Goal: Task Accomplishment & Management: Manage account settings

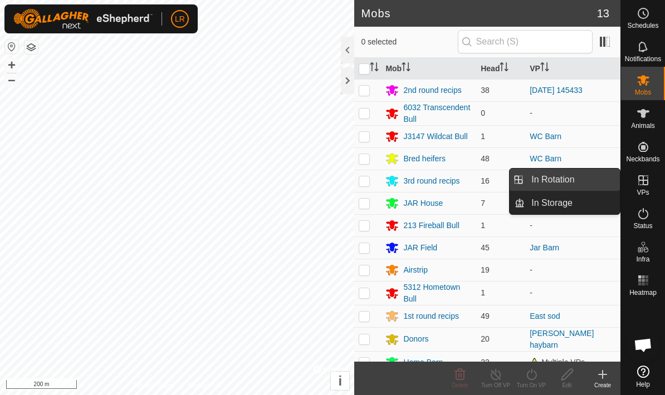
click at [595, 180] on link "In Rotation" at bounding box center [571, 180] width 95 height 22
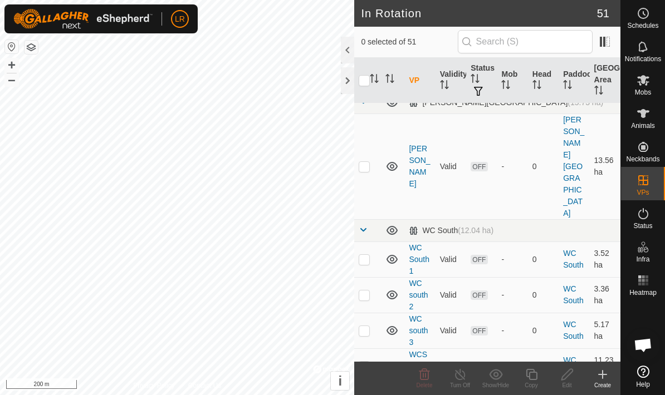
scroll to position [1843, 0]
click at [547, 46] on input "text" at bounding box center [525, 41] width 135 height 23
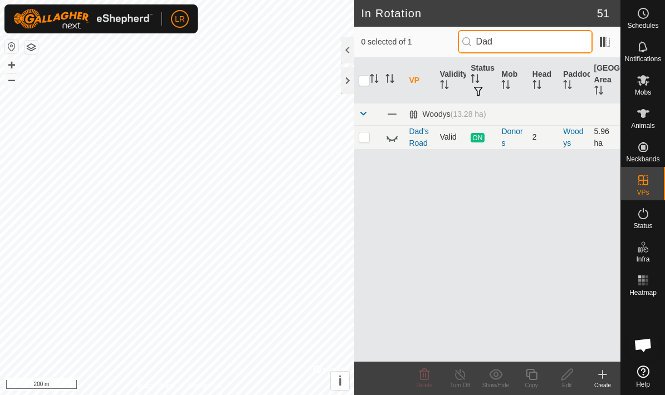
type input "Dad"
click at [538, 139] on td "2" at bounding box center [543, 137] width 31 height 24
click at [423, 143] on link "Dad's Road" at bounding box center [418, 137] width 19 height 21
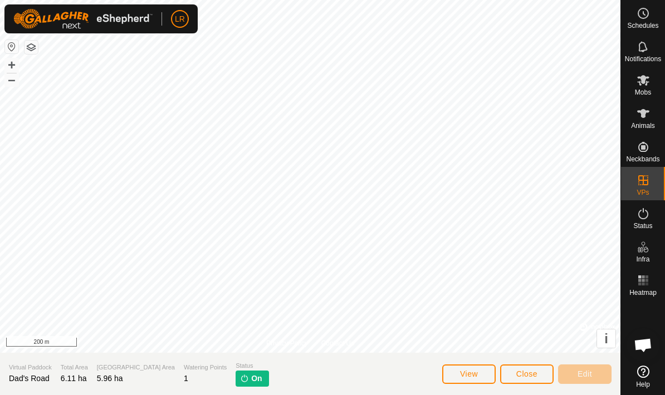
click at [240, 377] on img at bounding box center [244, 378] width 9 height 9
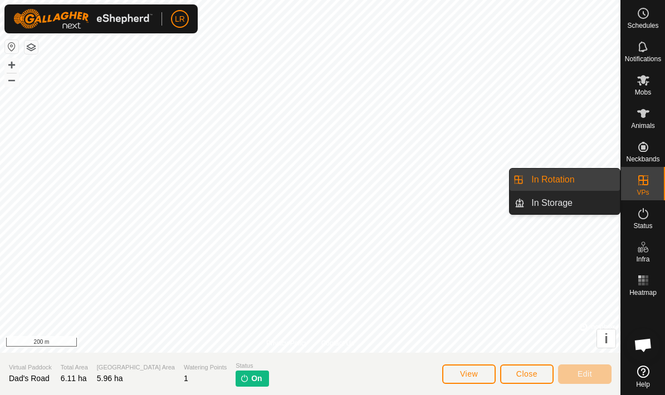
click at [520, 372] on span "Close" at bounding box center [526, 374] width 21 height 9
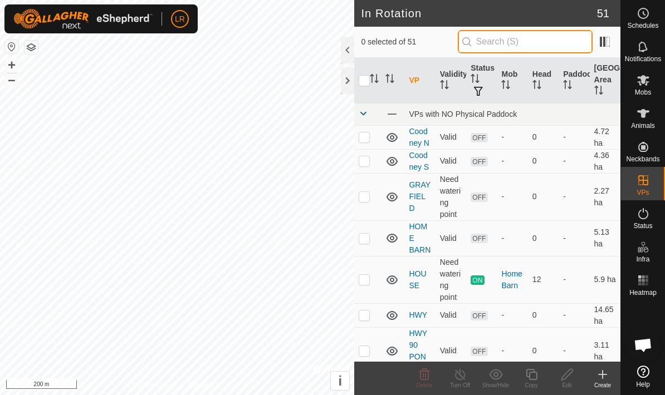
click at [531, 53] on input "text" at bounding box center [525, 41] width 135 height 23
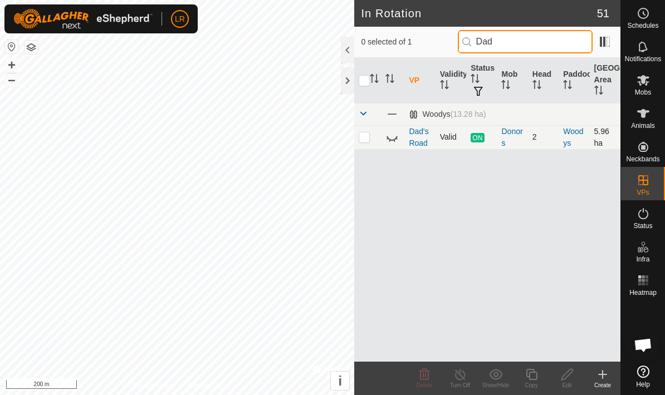
type input "Dad"
click at [389, 139] on icon at bounding box center [391, 138] width 11 height 4
click at [506, 147] on div "Donors" at bounding box center [512, 137] width 22 height 23
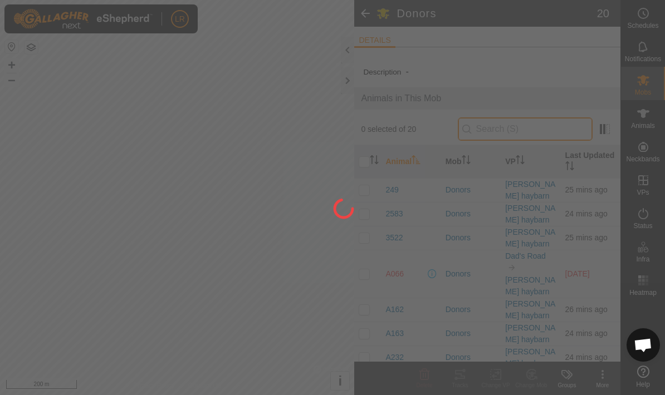
click at [539, 136] on input "text" at bounding box center [525, 128] width 135 height 23
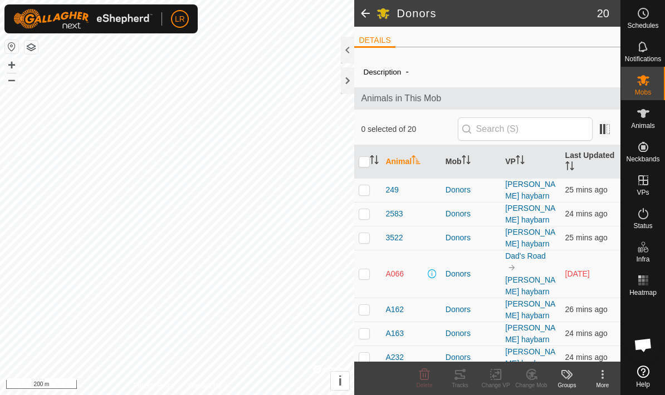
click at [362, 17] on span at bounding box center [365, 13] width 22 height 27
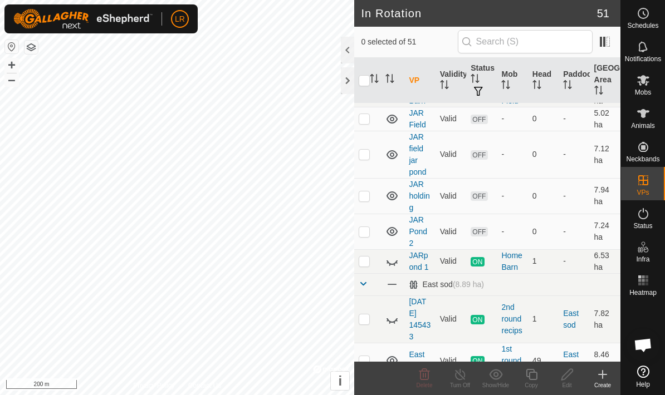
scroll to position [293, 0]
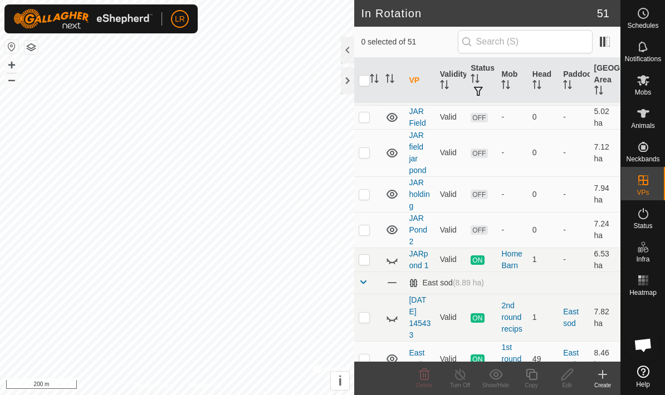
click at [647, 95] on span "Mobs" at bounding box center [643, 92] width 16 height 7
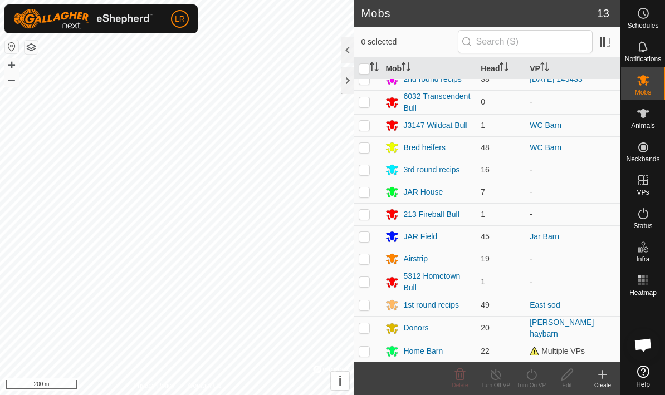
scroll to position [11, 0]
click at [364, 326] on p-checkbox at bounding box center [364, 328] width 11 height 9
click at [367, 327] on p-checkbox at bounding box center [364, 328] width 11 height 9
checkbox input "true"
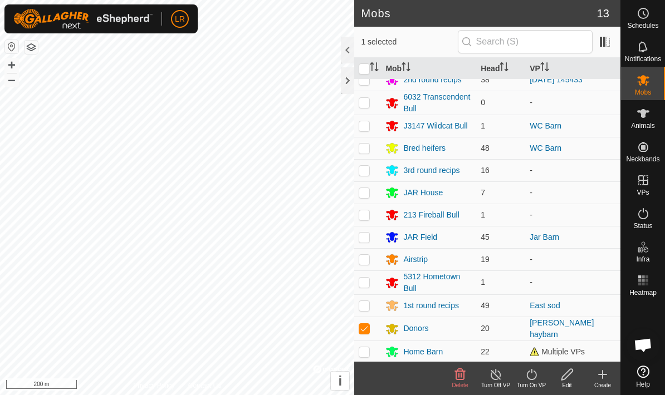
click at [528, 369] on icon at bounding box center [531, 374] width 14 height 13
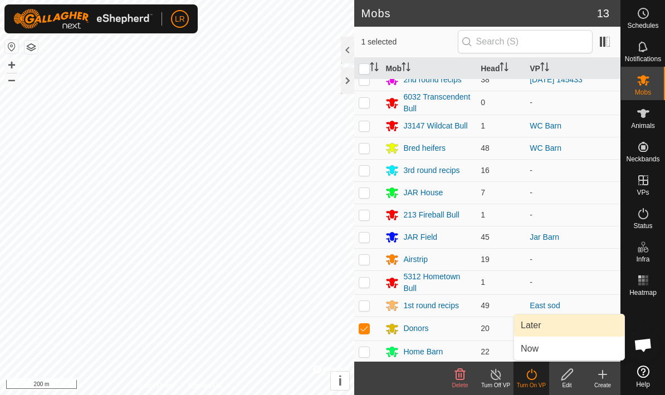
click at [533, 325] on span "Later" at bounding box center [531, 325] width 20 height 13
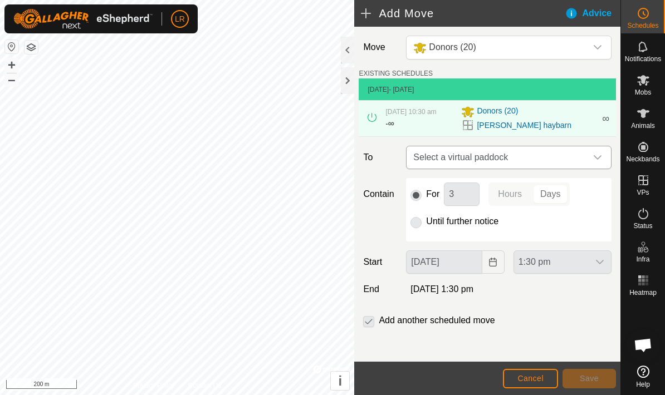
click at [527, 167] on span "Select a virtual paddock" at bounding box center [498, 157] width 178 height 22
type input "Dad"
click at [488, 119] on span "Donors (20)" at bounding box center [497, 111] width 41 height 13
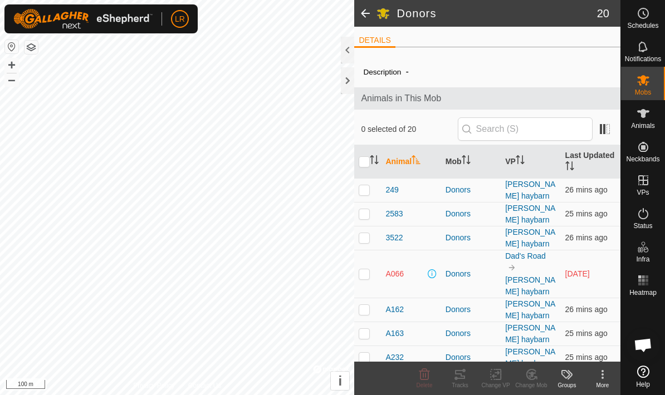
click at [369, 22] on span at bounding box center [365, 13] width 22 height 27
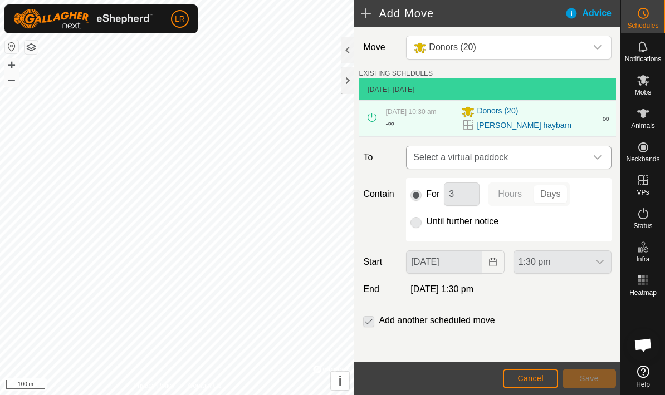
click at [529, 164] on span "Select a virtual paddock" at bounding box center [498, 157] width 178 height 22
click at [449, 130] on div "[DATE] 10:30 am - ∞" at bounding box center [419, 118] width 69 height 23
click at [392, 128] on span "∞" at bounding box center [390, 123] width 6 height 9
click at [369, 122] on icon at bounding box center [371, 117] width 9 height 9
click at [400, 130] on div "[DATE] 10:30 am - ∞" at bounding box center [419, 118] width 69 height 23
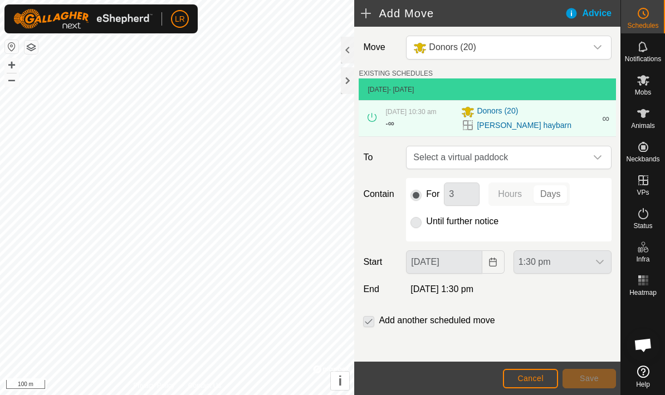
click at [391, 128] on span "∞" at bounding box center [390, 123] width 6 height 9
click at [395, 116] on span "[DATE] 10:30 am" at bounding box center [410, 112] width 51 height 8
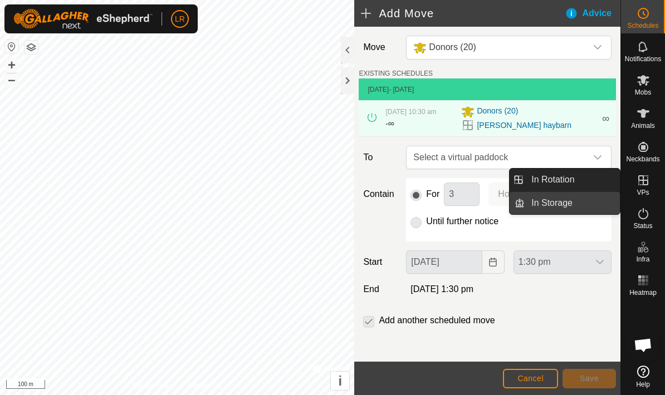
click at [570, 208] on span "In Storage" at bounding box center [551, 203] width 41 height 13
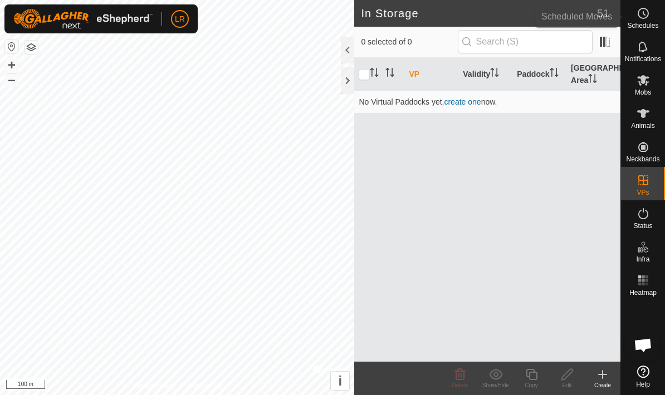
click at [641, 24] on span "Schedules" at bounding box center [642, 25] width 31 height 7
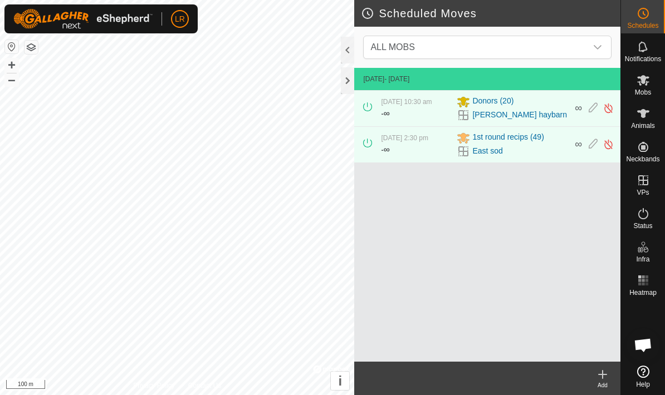
click at [608, 114] on img at bounding box center [608, 108] width 11 height 12
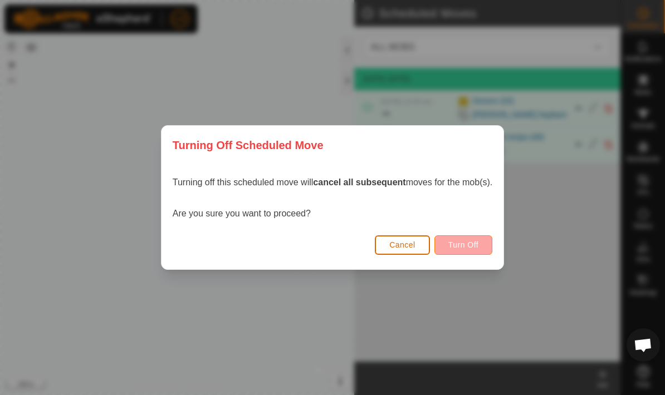
click at [474, 246] on span "Turn Off" at bounding box center [463, 244] width 31 height 9
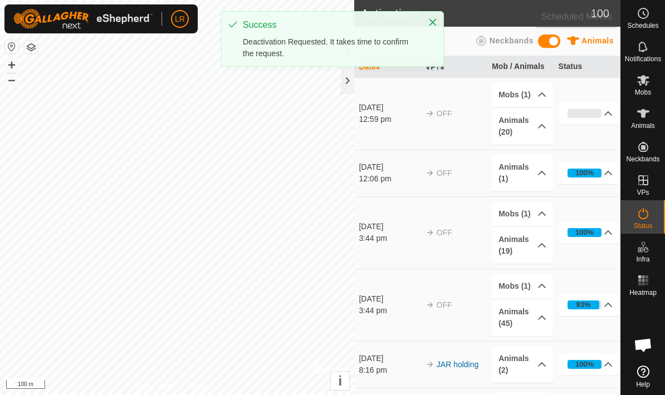
click at [647, 22] on span "Schedules" at bounding box center [642, 25] width 31 height 7
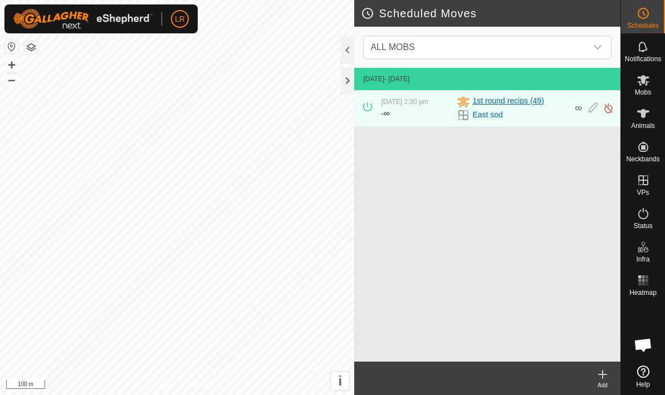
click at [567, 109] on div "1st round recips (49)" at bounding box center [511, 101] width 111 height 13
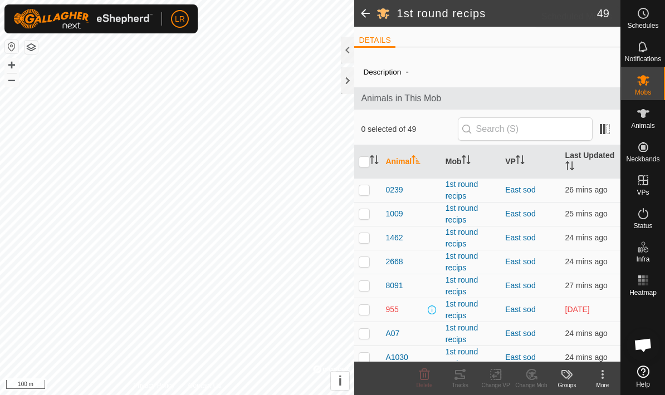
click at [643, 22] on span "Schedules" at bounding box center [642, 25] width 31 height 7
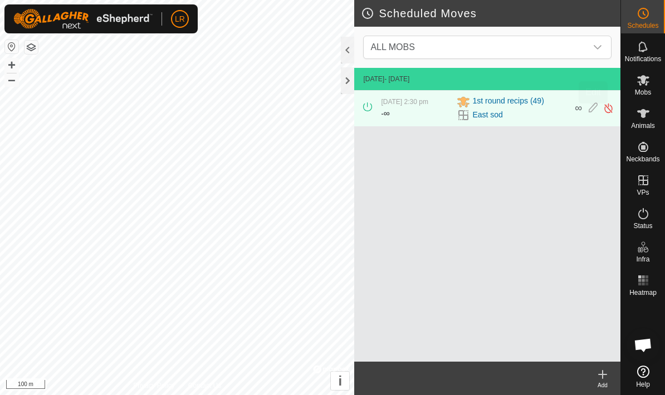
click at [590, 114] on icon at bounding box center [592, 108] width 9 height 12
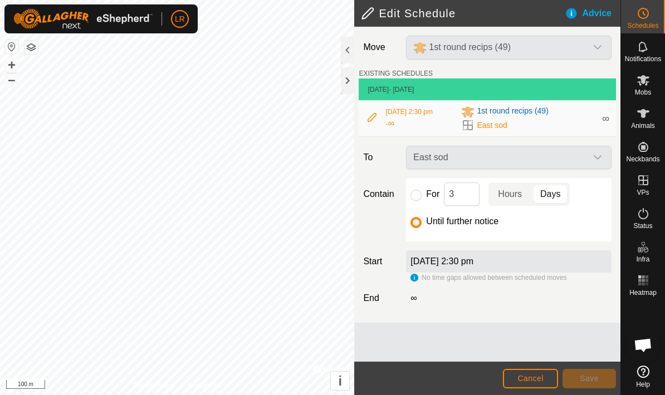
click at [576, 165] on div "East sod" at bounding box center [508, 157] width 214 height 23
click at [649, 89] on span "Mobs" at bounding box center [643, 92] width 16 height 7
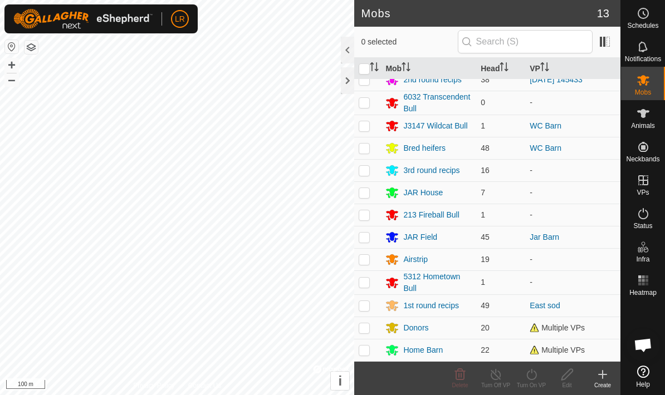
scroll to position [11, 0]
click at [368, 329] on p-checkbox at bounding box center [364, 327] width 11 height 9
checkbox input "true"
click at [529, 385] on div "Turn On VP" at bounding box center [531, 385] width 36 height 8
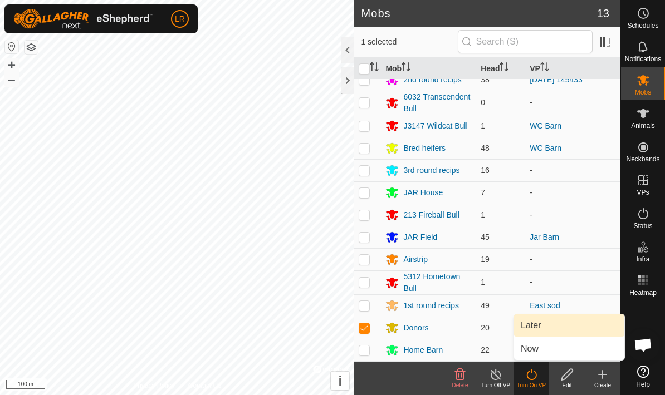
click at [551, 324] on link "Later" at bounding box center [569, 326] width 110 height 22
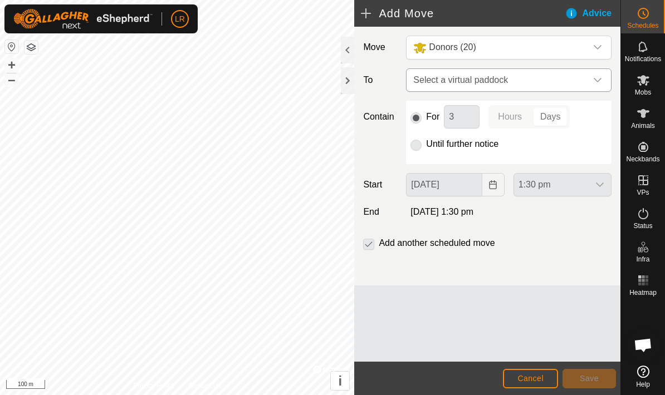
click at [539, 84] on span "Select a virtual paddock" at bounding box center [498, 80] width 178 height 22
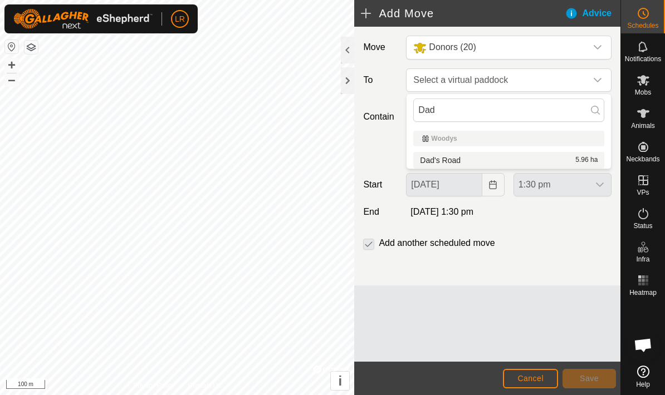
type input "Dad"
click at [462, 157] on div "Dad's Road 5.96 ha" at bounding box center [509, 160] width 178 height 8
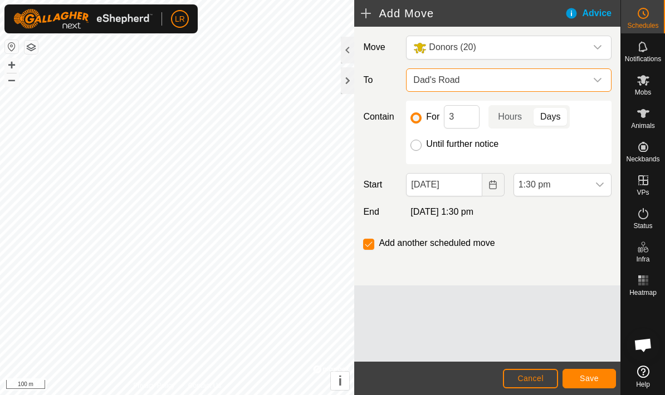
click at [420, 147] on input "Until further notice" at bounding box center [415, 145] width 11 height 11
radio input "true"
checkbox input "false"
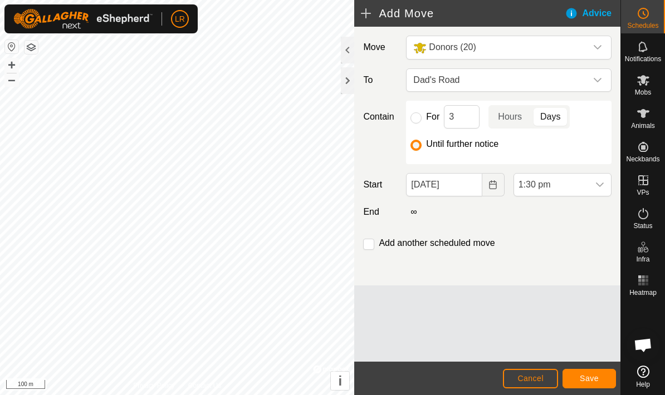
click at [601, 378] on button "Save" at bounding box center [588, 378] width 53 height 19
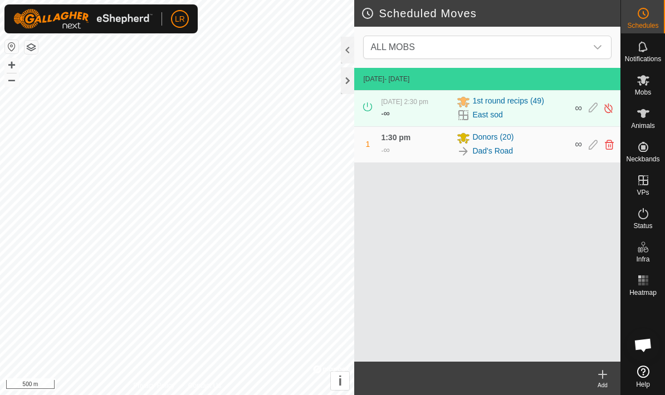
click at [647, 91] on span "Mobs" at bounding box center [643, 92] width 16 height 7
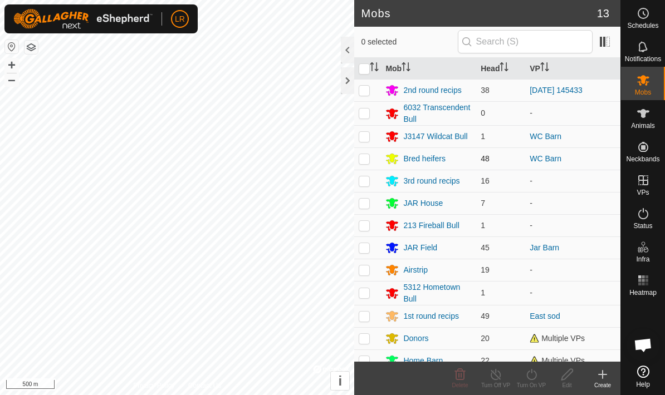
click at [367, 158] on p-checkbox at bounding box center [364, 158] width 11 height 9
checkbox input "true"
click at [372, 132] on td at bounding box center [367, 136] width 27 height 22
click at [534, 379] on icon at bounding box center [531, 374] width 10 height 11
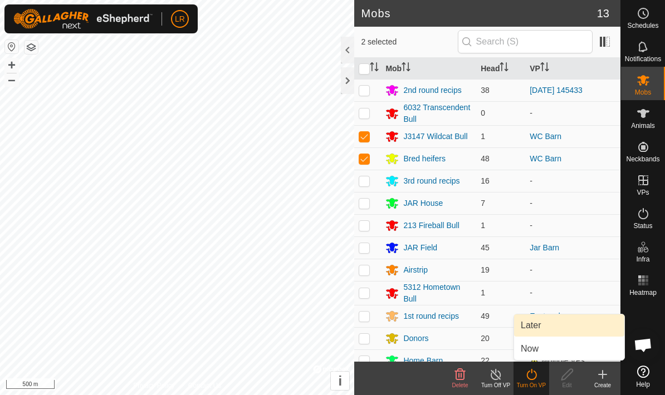
click at [549, 327] on link "Later" at bounding box center [569, 326] width 110 height 22
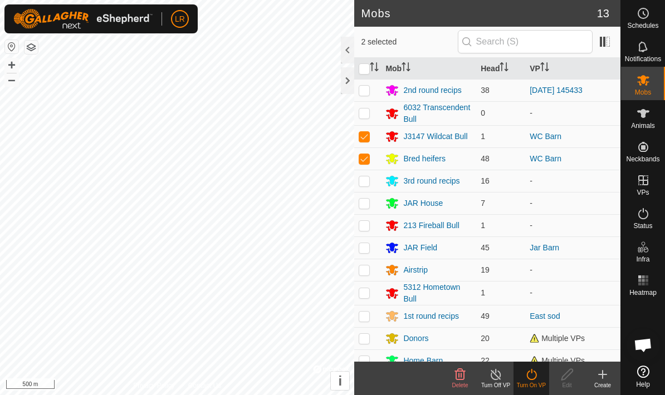
click at [535, 379] on icon at bounding box center [531, 374] width 14 height 13
click at [533, 376] on icon at bounding box center [531, 374] width 14 height 13
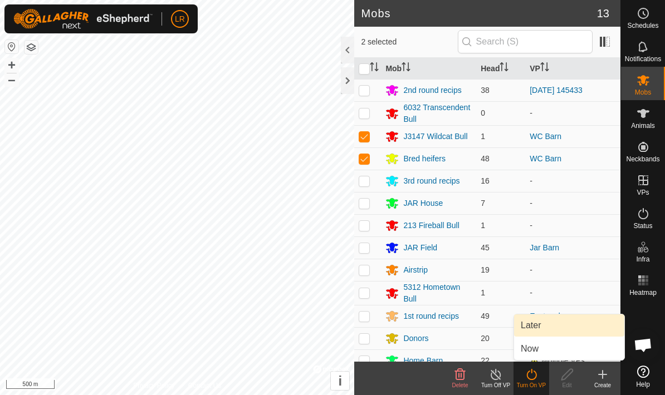
click at [558, 317] on link "Later" at bounding box center [569, 326] width 110 height 22
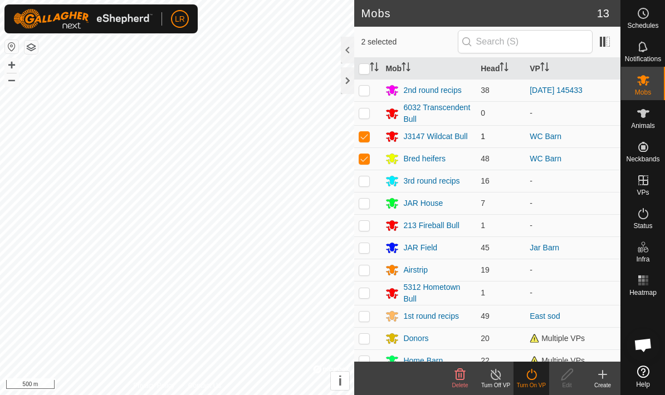
click at [365, 139] on p-checkbox at bounding box center [364, 136] width 11 height 9
checkbox input "false"
click at [369, 163] on p-checkbox at bounding box center [364, 158] width 11 height 9
checkbox input "false"
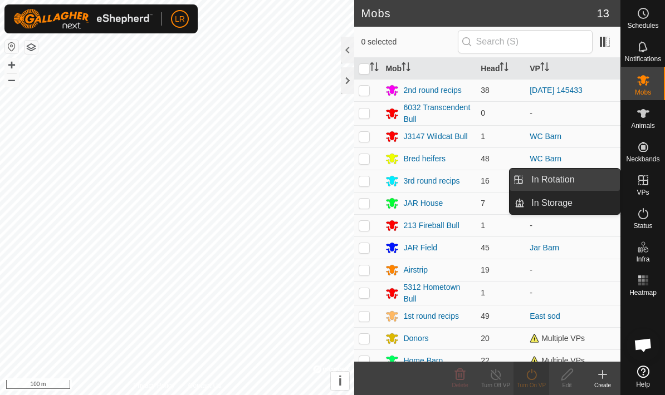
click at [602, 178] on link "In Rotation" at bounding box center [571, 180] width 95 height 22
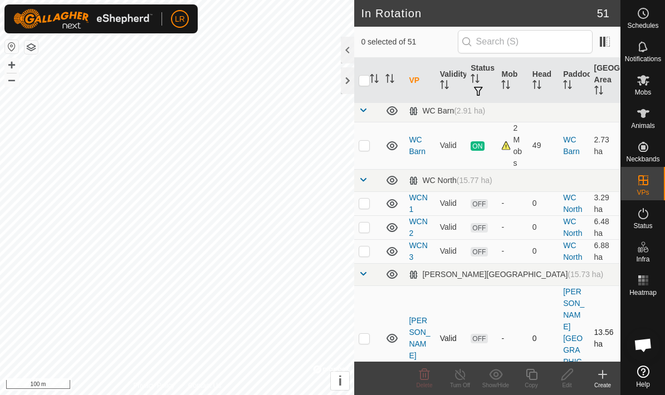
scroll to position [1874, 0]
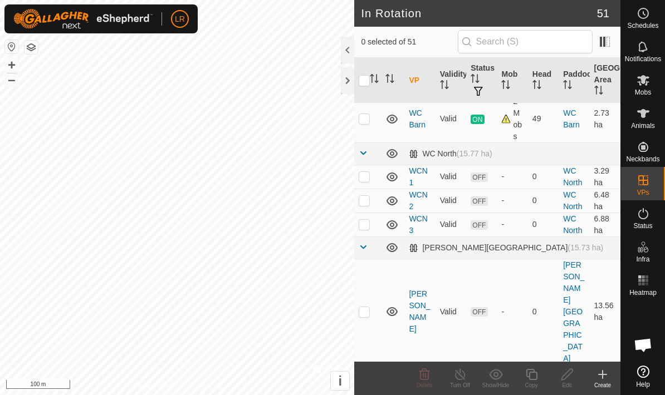
checkbox input "true"
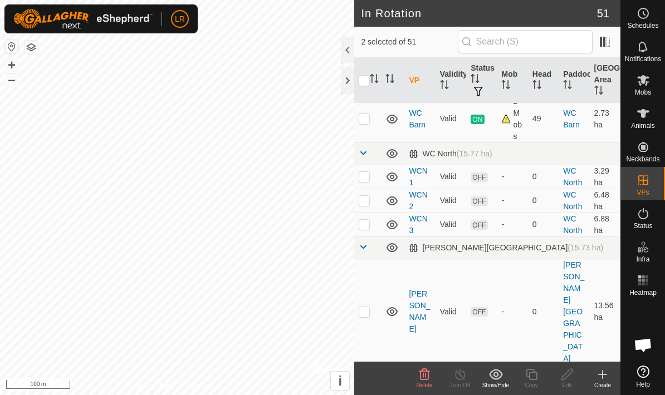
checkbox input "true"
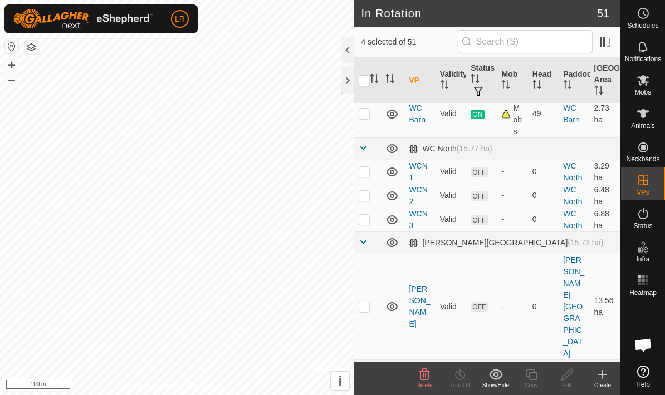
scroll to position [1870, 0]
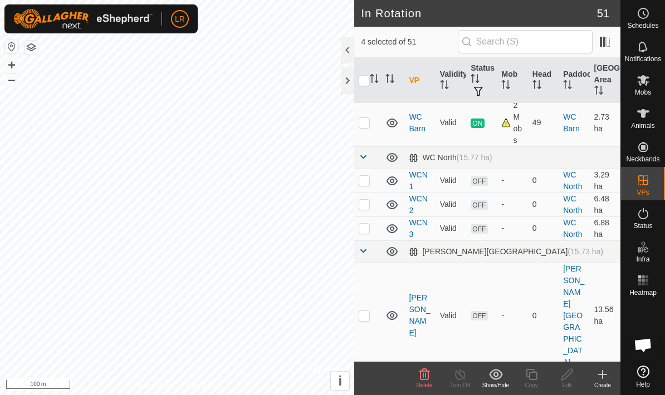
click at [426, 372] on icon at bounding box center [424, 374] width 13 height 13
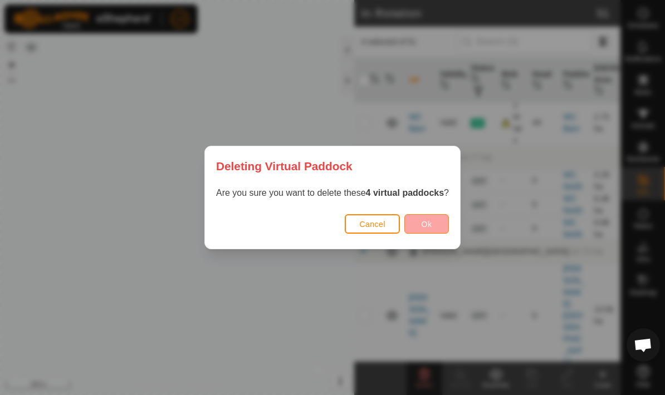
click at [428, 227] on span "Ok" at bounding box center [426, 224] width 11 height 9
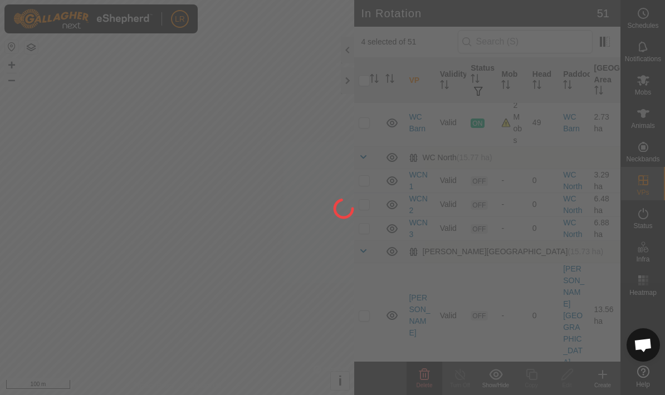
checkbox input "false"
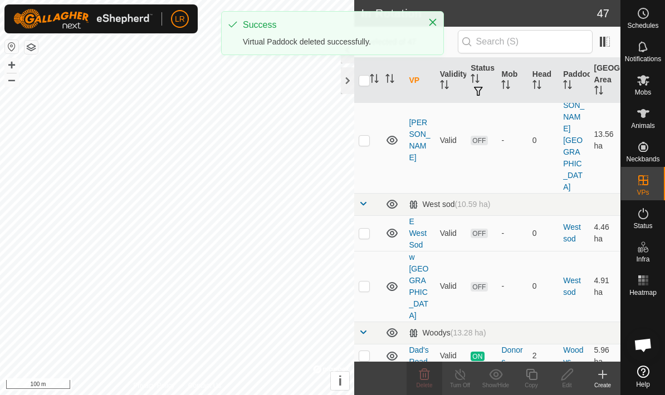
scroll to position [1678, 0]
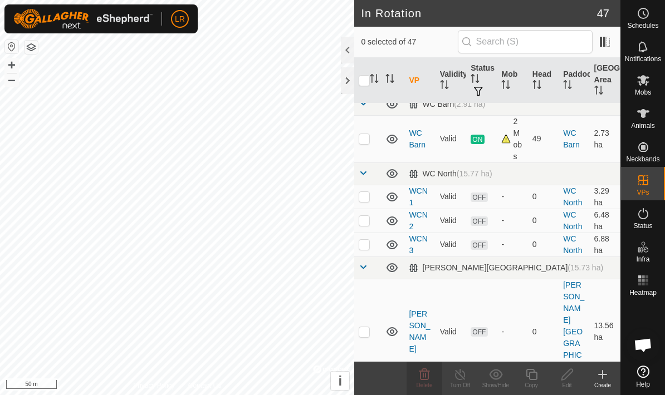
click at [602, 376] on icon at bounding box center [602, 375] width 0 height 8
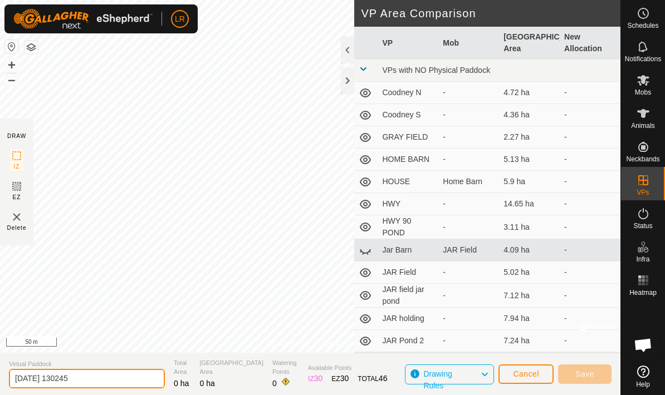
click at [91, 384] on input "[DATE] 130245" at bounding box center [87, 378] width 156 height 19
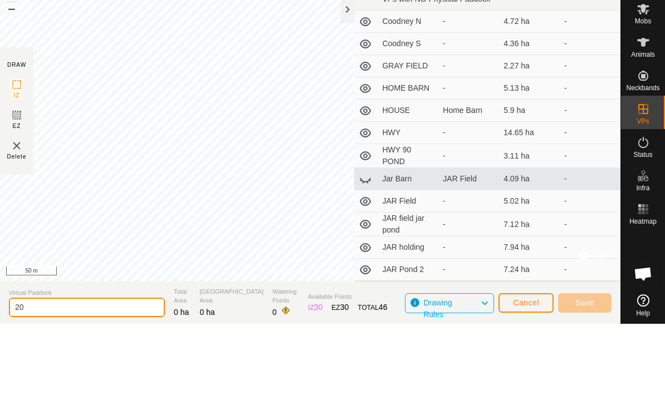
type input "2"
type input "WC South1"
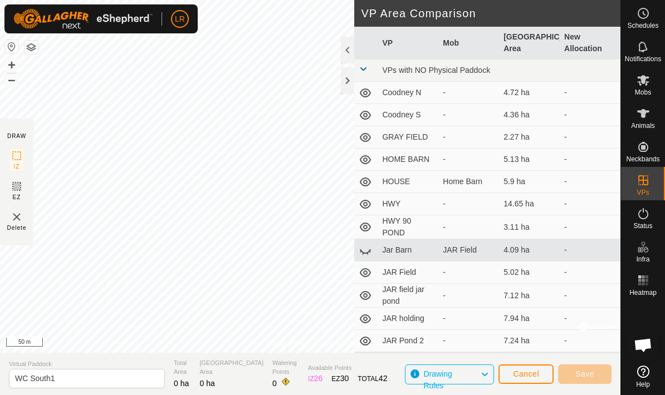
click at [10, 223] on img at bounding box center [16, 216] width 13 height 13
click at [22, 213] on img at bounding box center [16, 216] width 13 height 13
click at [23, 217] on img at bounding box center [16, 216] width 13 height 13
click at [24, 218] on div "Delete" at bounding box center [16, 221] width 19 height 22
click at [23, 221] on img at bounding box center [16, 216] width 13 height 13
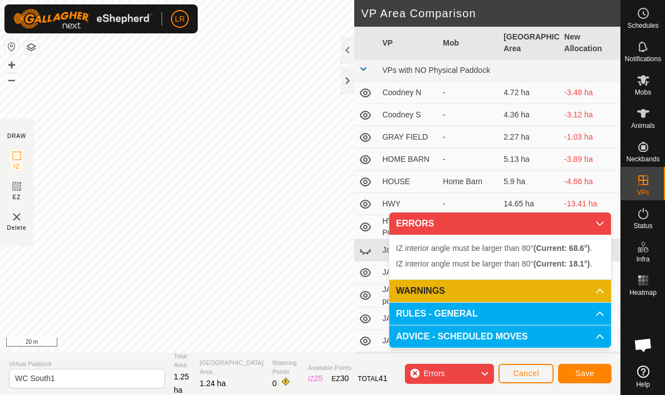
click at [7, 243] on div "Privacy Policy Contact Us + – ⇧ i © Mapbox , © OpenStreetMap , Improve this map…" at bounding box center [310, 197] width 620 height 395
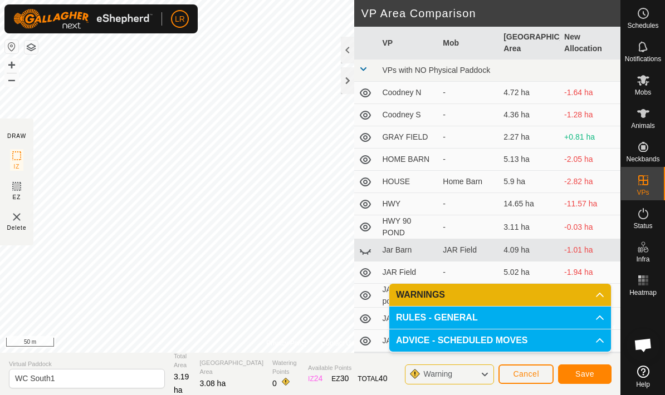
click at [591, 302] on p-accordion-header "WARNINGS" at bounding box center [500, 295] width 222 height 22
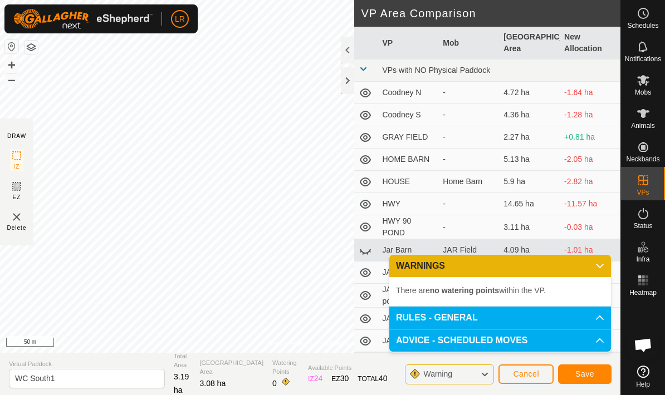
click at [580, 373] on span "Save" at bounding box center [584, 374] width 19 height 9
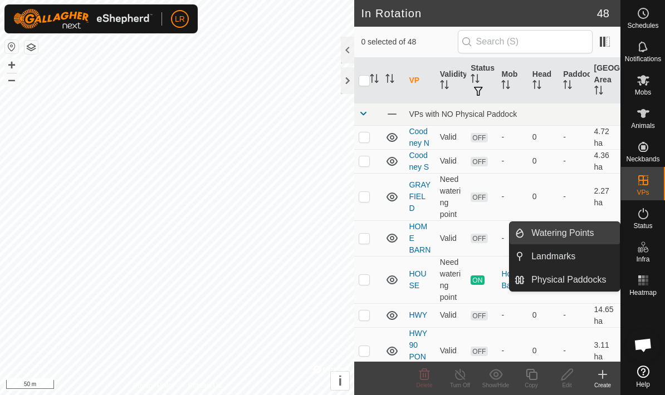
click at [576, 237] on link "Watering Points" at bounding box center [571, 233] width 95 height 22
click at [596, 236] on link "Watering Points" at bounding box center [571, 233] width 95 height 22
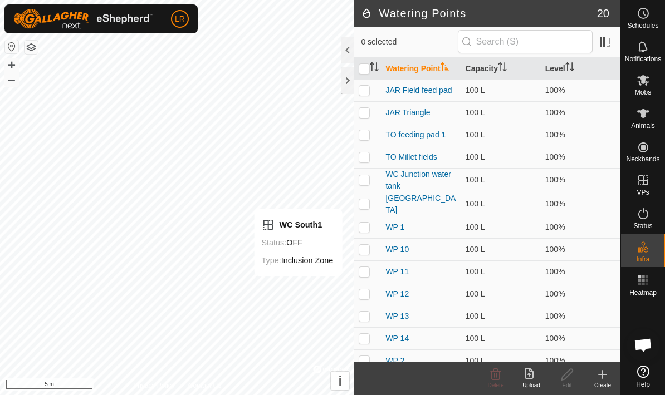
click at [600, 377] on icon at bounding box center [602, 374] width 13 height 13
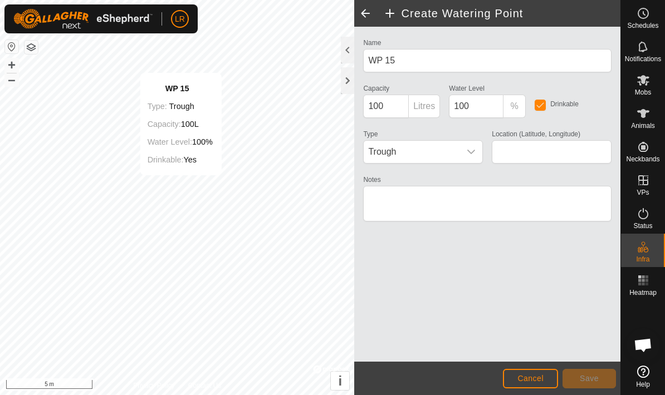
type input "30.447095, -88.311578"
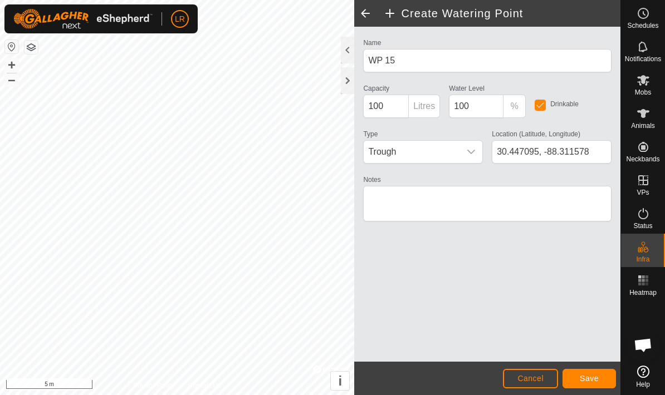
click at [590, 382] on span "Save" at bounding box center [589, 378] width 19 height 9
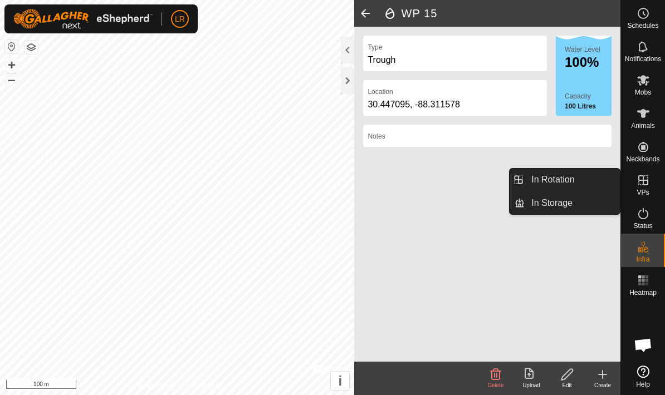
click at [648, 184] on icon at bounding box center [642, 180] width 13 height 13
click at [634, 186] on es-virtualpaddocks-svg-icon at bounding box center [643, 180] width 20 height 18
click at [601, 184] on link "In Rotation" at bounding box center [571, 180] width 95 height 22
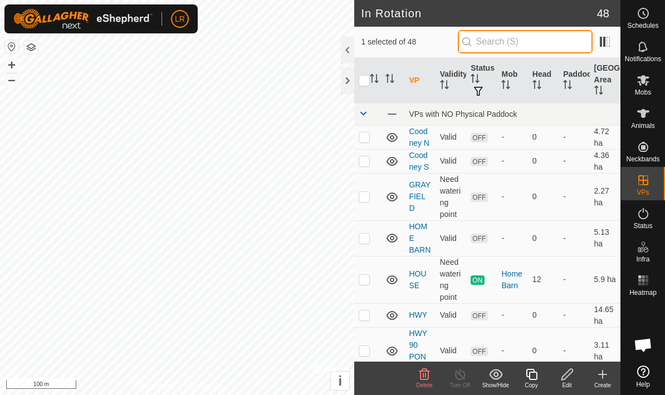
click at [544, 44] on input "text" at bounding box center [525, 41] width 135 height 23
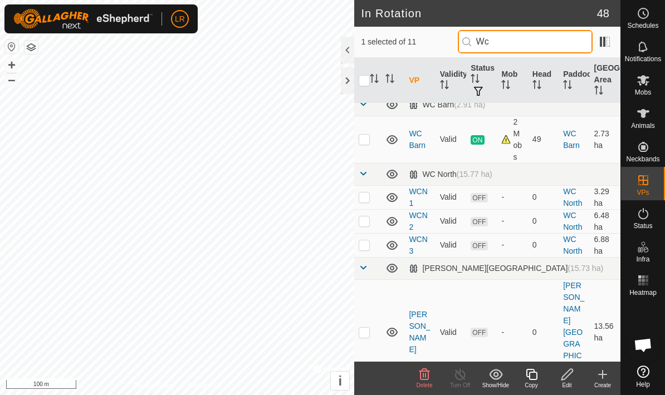
scroll to position [267, 0]
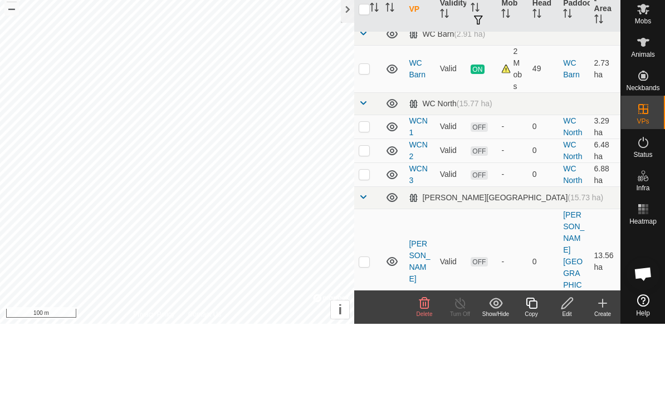
type input "Wc"
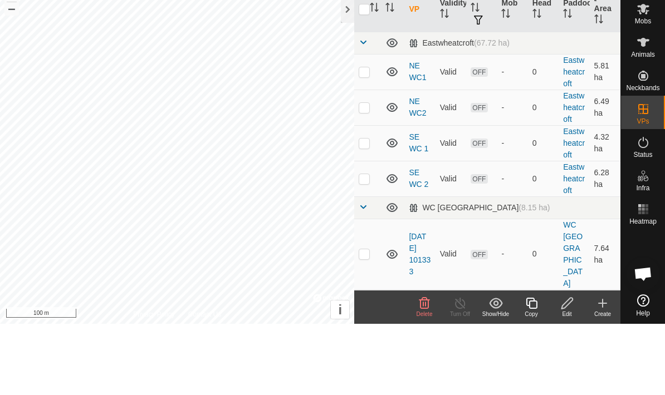
click at [569, 381] on div "Edit" at bounding box center [567, 385] width 36 height 8
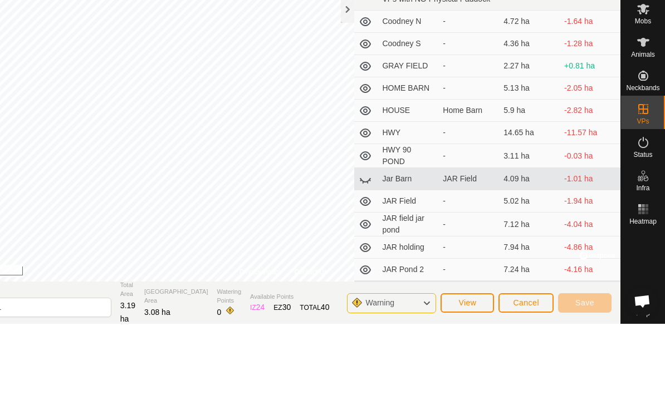
scroll to position [1, 0]
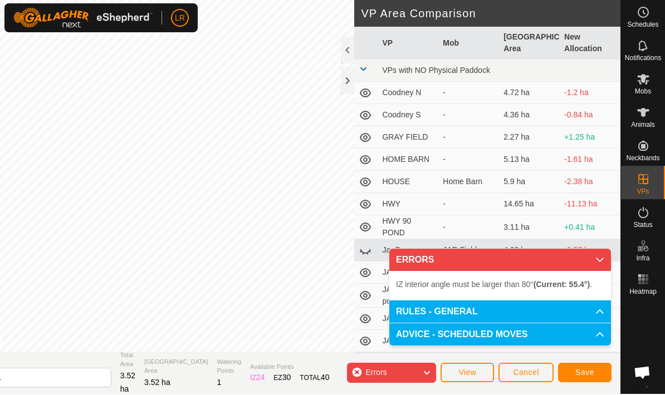
click at [371, 144] on div "Privacy Policy Contact Us Status: OFF Type: Inclusion Zone + – ⇧ i © Mapbox , ©…" at bounding box center [284, 196] width 674 height 395
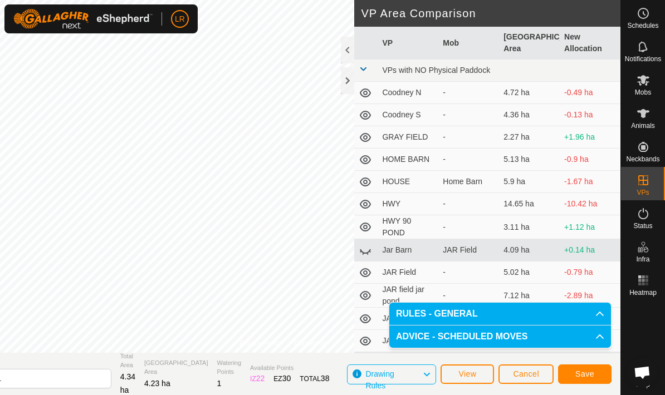
click at [223, 385] on div "Privacy Policy Contact Us Status: OFF Type: Inclusion Zone + – ⇧ i © Mapbox , ©…" at bounding box center [284, 197] width 674 height 395
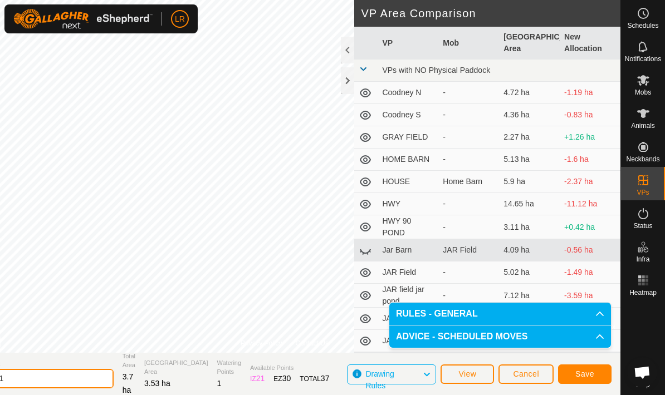
click at [66, 377] on input "WC South1" at bounding box center [36, 378] width 156 height 19
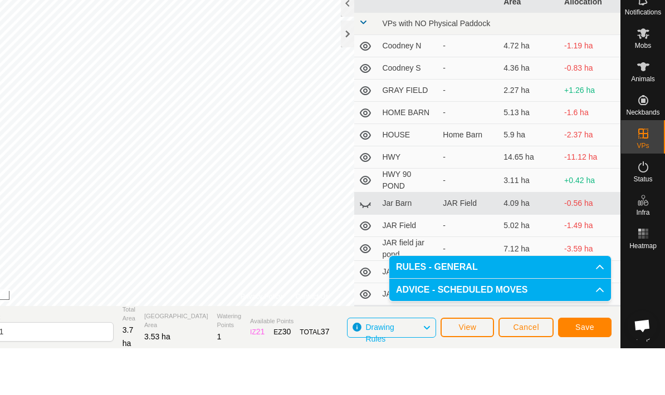
click at [183, 353] on section "Virtual [PERSON_NAME] South1 Total Area 3.7 ha Grazing Area 3.53 ha Watering Po…" at bounding box center [284, 374] width 671 height 42
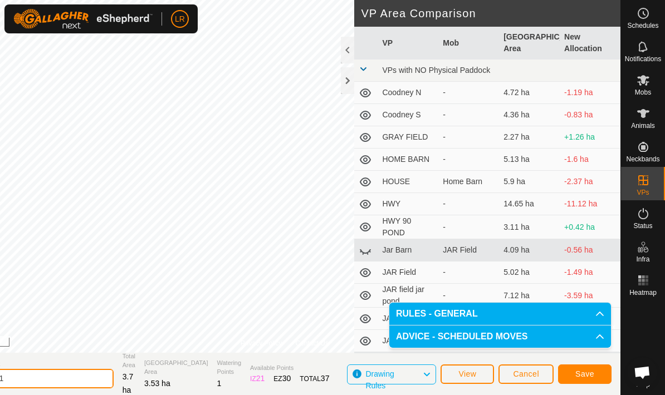
click at [89, 379] on input "WC South1" at bounding box center [36, 378] width 156 height 19
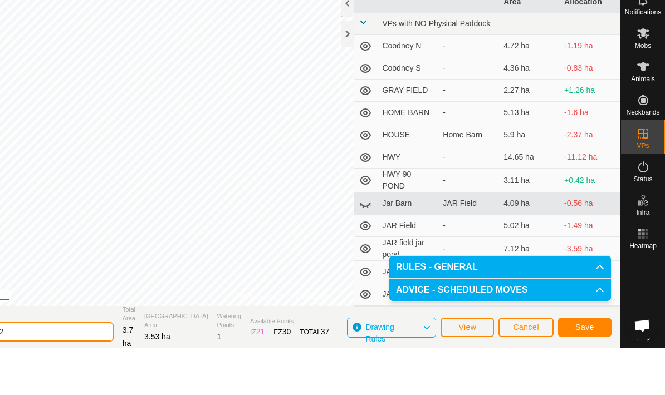
type input "WC South2"
click at [330, 353] on section "Virtual [PERSON_NAME] South2 Total Area 3.7 ha Grazing Area 3.53 ha Watering Po…" at bounding box center [284, 374] width 671 height 42
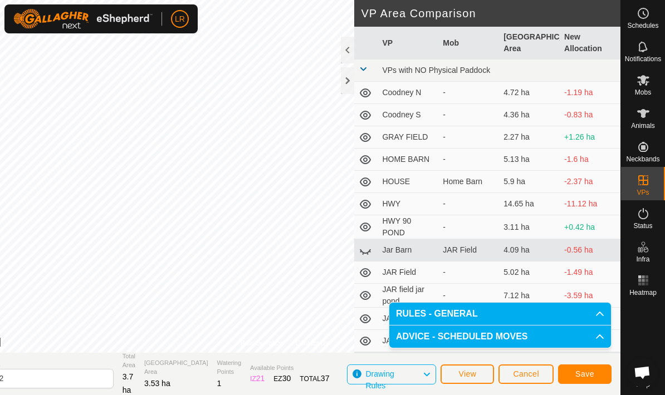
click at [601, 380] on button "Save" at bounding box center [584, 374] width 53 height 19
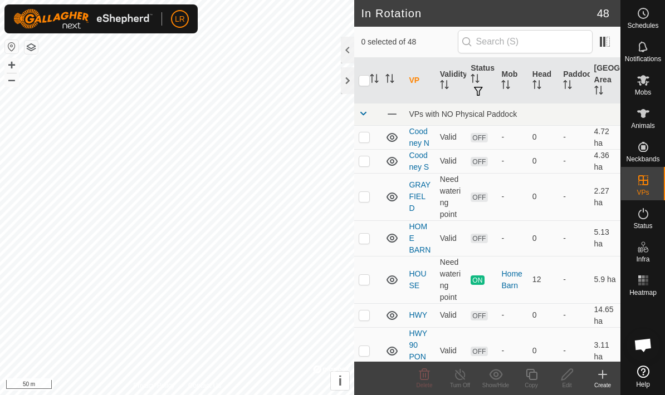
click at [600, 378] on icon at bounding box center [602, 374] width 13 height 13
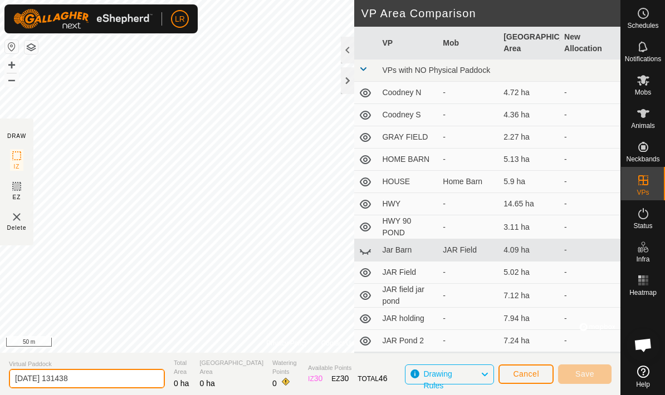
click at [90, 384] on input "[DATE] 131438" at bounding box center [87, 378] width 156 height 19
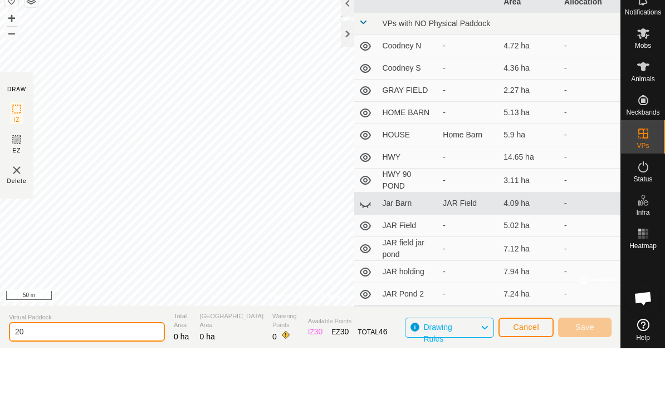
type input "2"
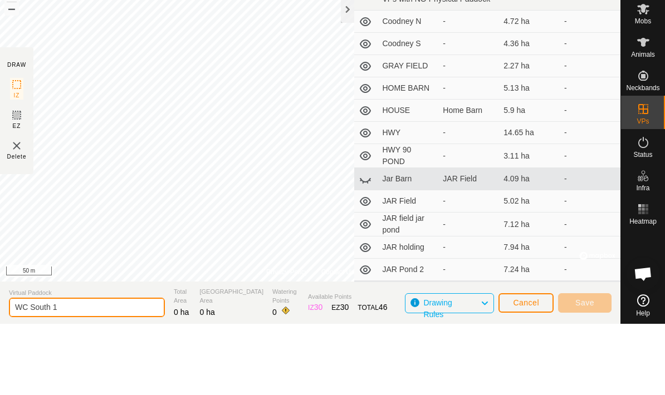
type input "WC South 1"
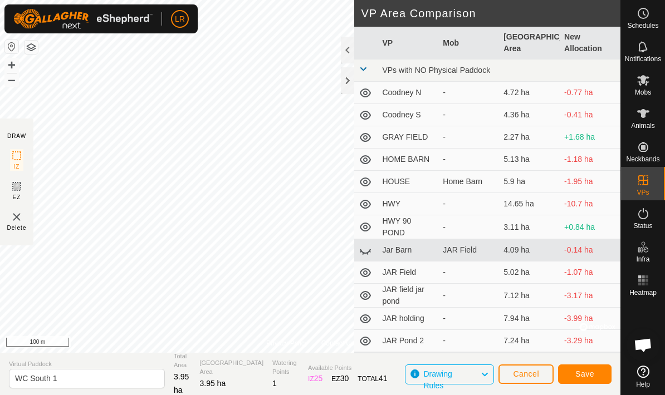
click at [599, 376] on button "Save" at bounding box center [584, 374] width 53 height 19
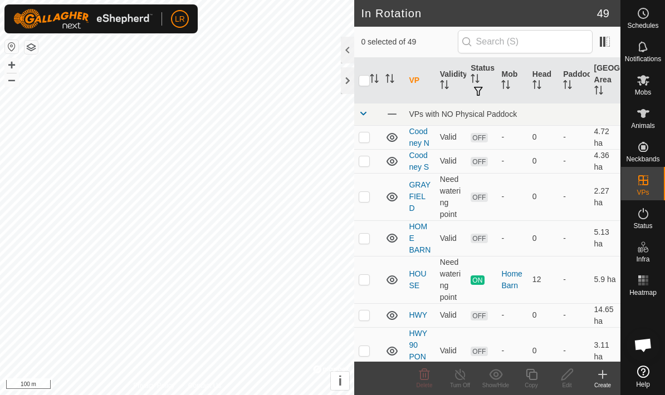
click at [606, 388] on div "Create" at bounding box center [603, 385] width 36 height 8
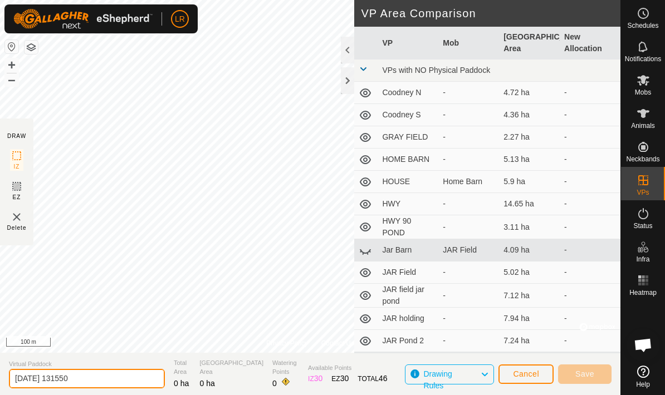
click at [105, 384] on input "[DATE] 131550" at bounding box center [87, 378] width 156 height 19
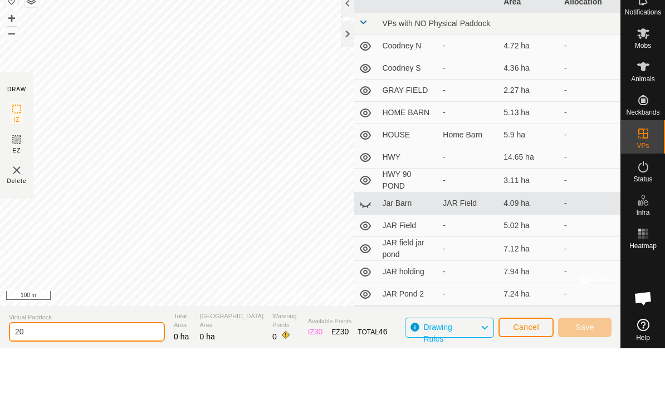
type input "2"
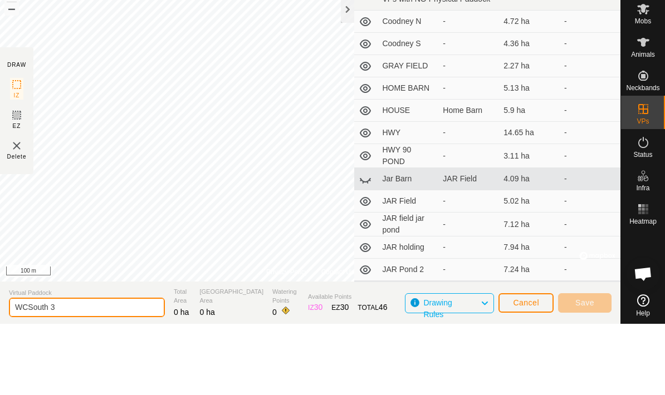
click at [26, 369] on input "WCSouth 3" at bounding box center [87, 378] width 156 height 19
type input "WC South 3"
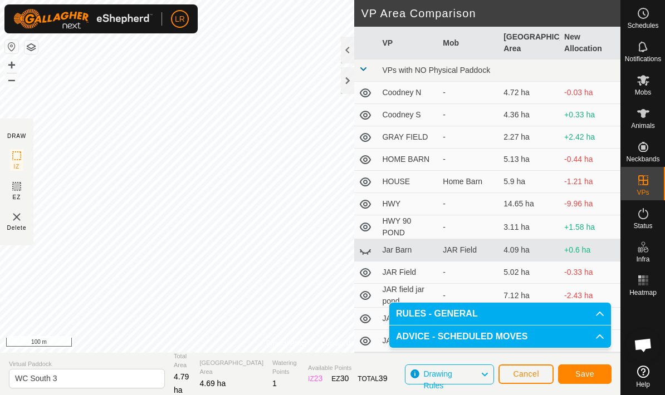
click at [577, 374] on span "Save" at bounding box center [584, 374] width 19 height 9
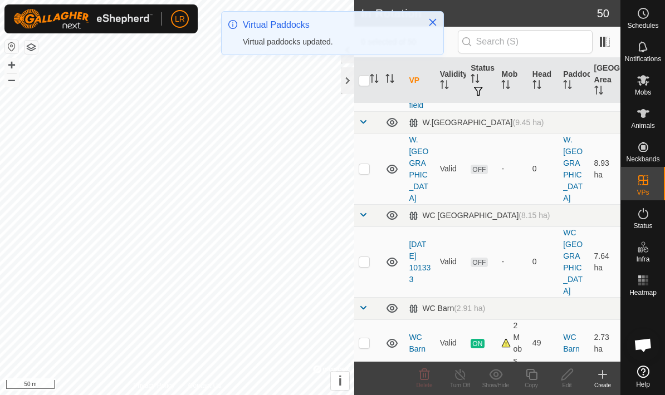
scroll to position [1468, 0]
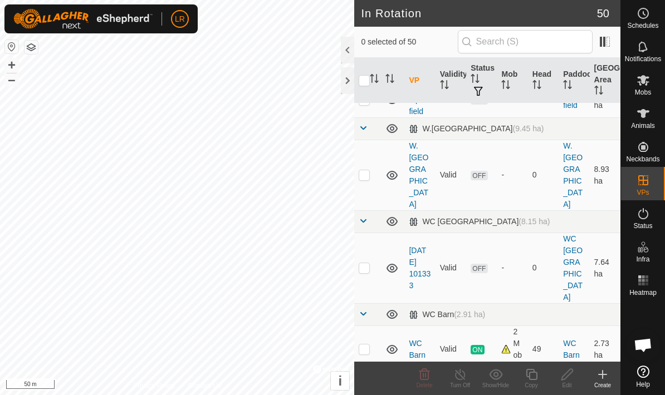
checkbox input "true"
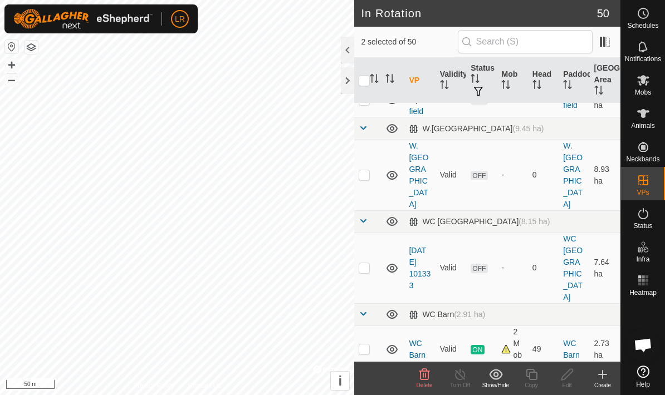
checkbox input "true"
click at [425, 377] on icon at bounding box center [424, 374] width 13 height 13
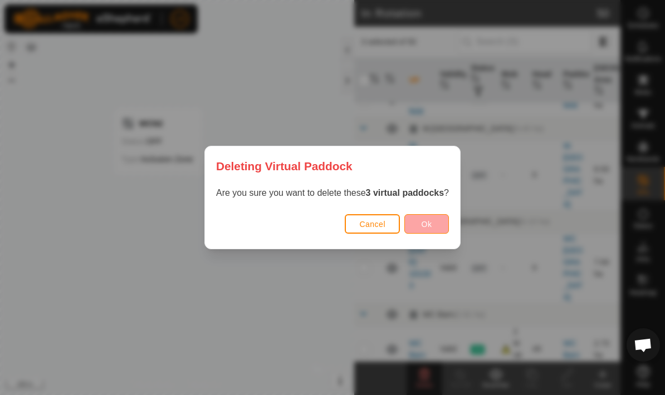
click at [431, 228] on span "Ok" at bounding box center [426, 224] width 11 height 9
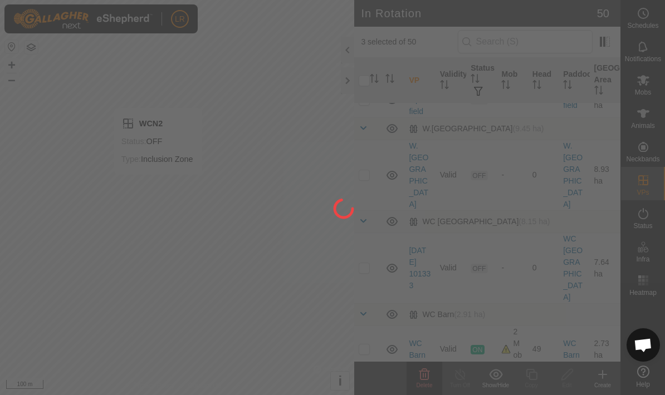
checkbox input "false"
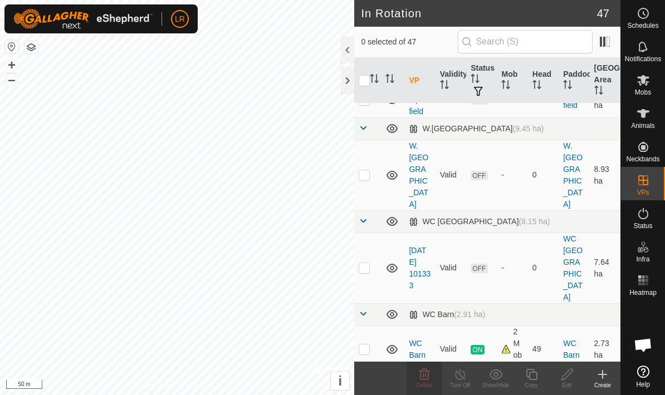
click at [600, 391] on div "Create" at bounding box center [603, 378] width 36 height 33
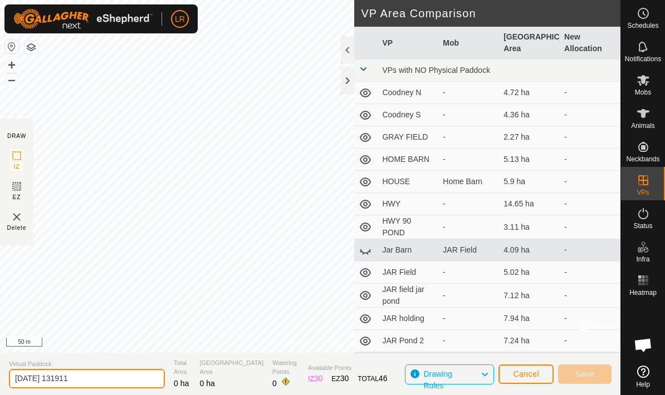
click at [88, 369] on input "[DATE] 131911" at bounding box center [87, 378] width 156 height 19
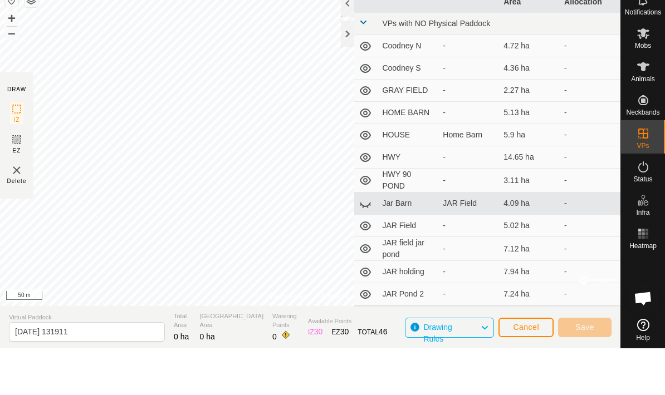
click at [218, 353] on section "Virtual Paddock [DATE] 131911 Total Area 0 ha Grazing Area 0 ha Watering Points…" at bounding box center [310, 374] width 620 height 42
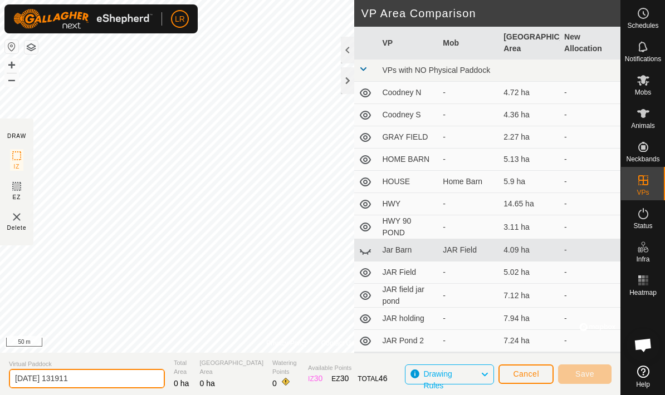
click at [105, 377] on input "[DATE] 131911" at bounding box center [87, 378] width 156 height 19
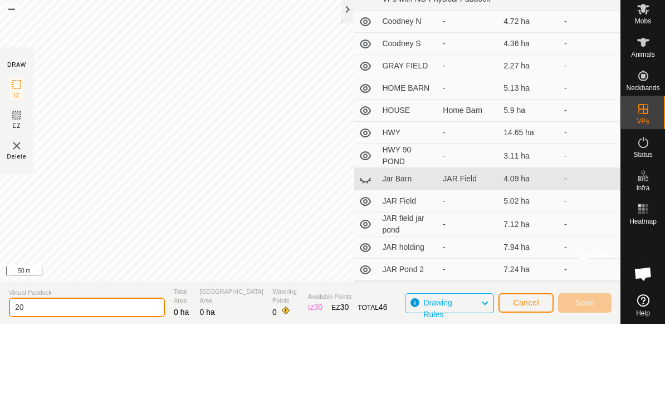
type input "2"
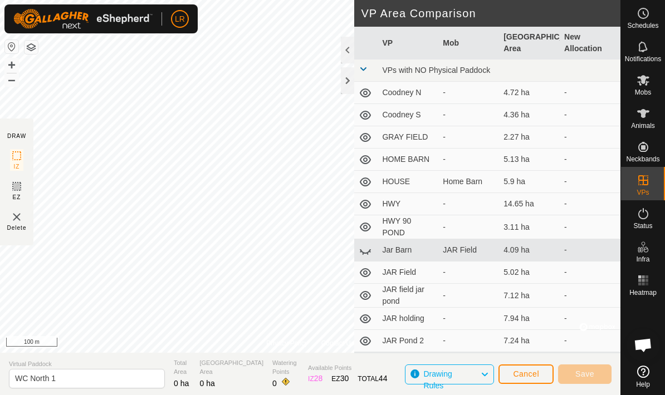
click at [0, 0] on html "LR Schedules Notifications Mobs Animals Neckbands VPs Status Infra Heatmap Help…" at bounding box center [332, 197] width 665 height 395
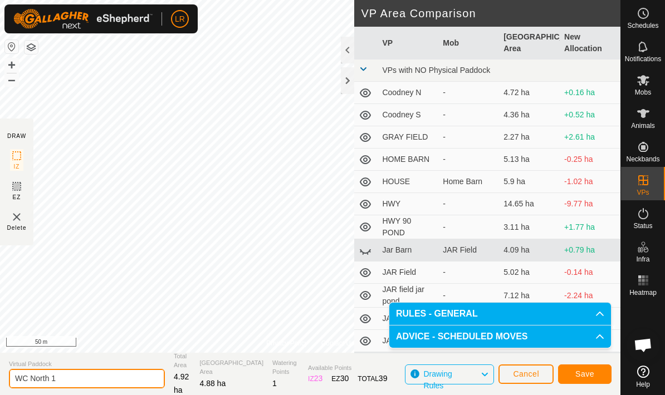
click at [90, 375] on input "WC North 1" at bounding box center [87, 378] width 156 height 19
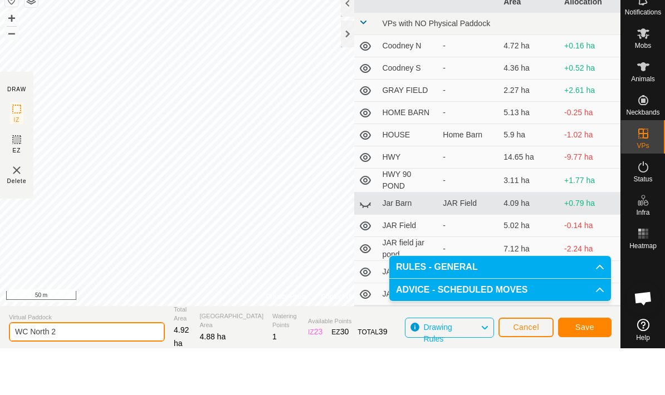
type input "WC North 2"
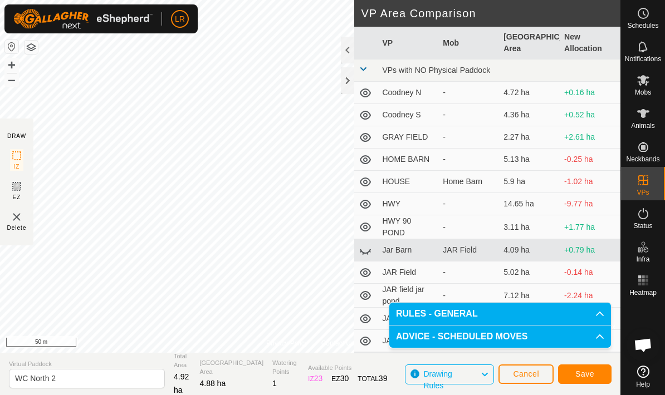
click at [597, 377] on button "Save" at bounding box center [584, 374] width 53 height 19
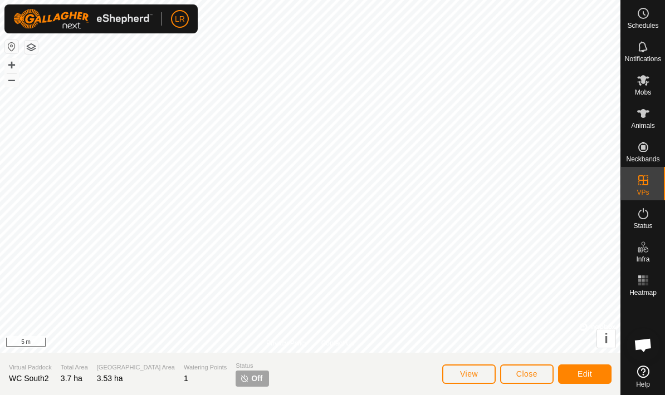
click at [583, 379] on span "Edit" at bounding box center [584, 374] width 14 height 9
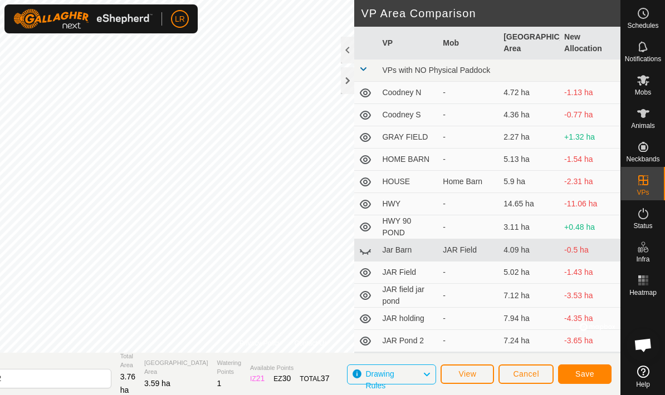
click at [0, 204] on div "Privacy Policy Contact Us Status: OFF Type: Inclusion Zone + – ⇧ i © Mapbox , ©…" at bounding box center [284, 197] width 674 height 395
click at [0, 209] on div "Privacy Policy Contact Us Status: OFF Type: Inclusion Zone + – ⇧ i © Mapbox , ©…" at bounding box center [284, 197] width 674 height 395
click at [581, 372] on span "Save" at bounding box center [584, 374] width 19 height 9
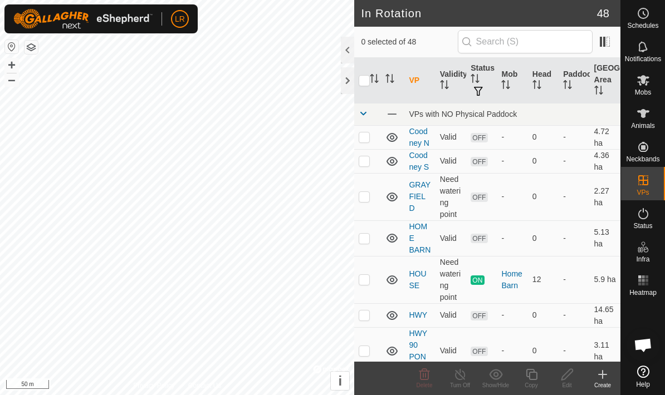
click at [605, 390] on div "Create" at bounding box center [603, 378] width 36 height 33
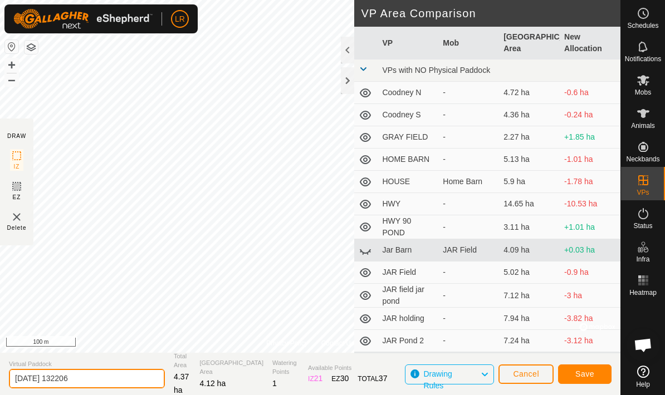
click at [92, 379] on input "[DATE] 132206" at bounding box center [87, 378] width 156 height 19
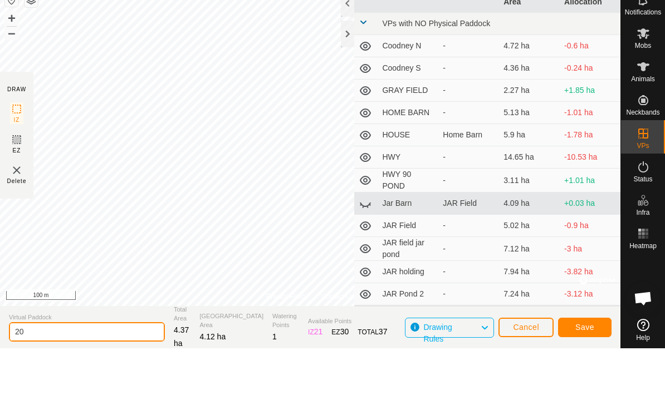
type input "2"
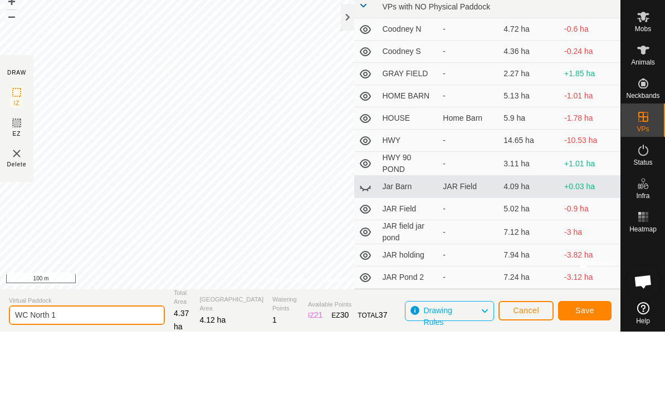
type input "WC North 1"
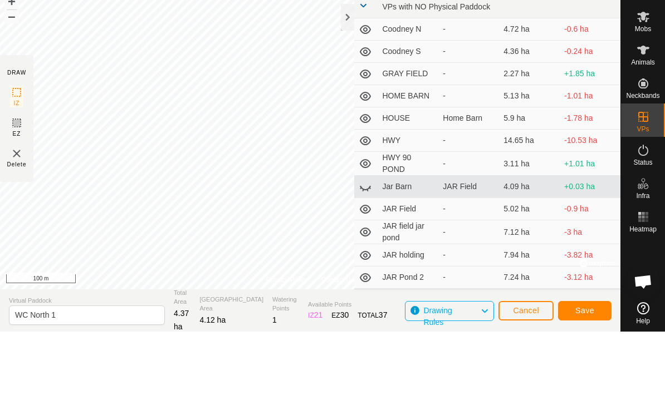
click at [592, 370] on span "Save" at bounding box center [584, 374] width 19 height 9
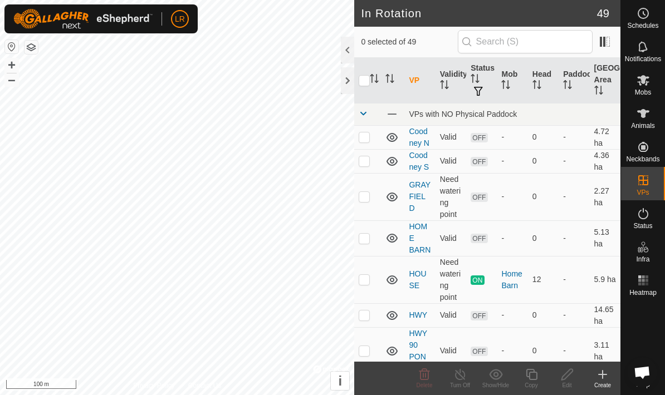
click at [603, 385] on div "Create" at bounding box center [603, 385] width 36 height 8
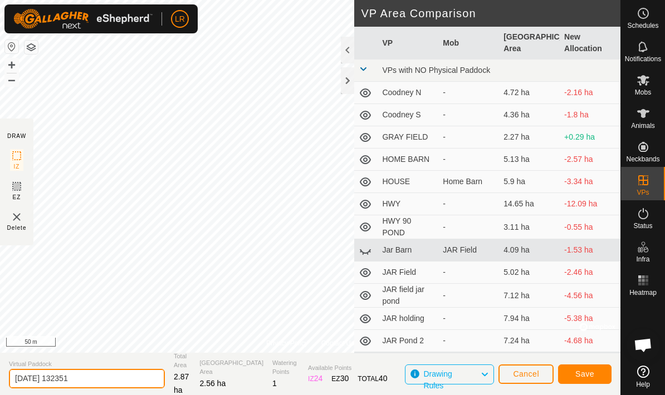
click at [85, 376] on input "[DATE] 132351" at bounding box center [87, 378] width 156 height 19
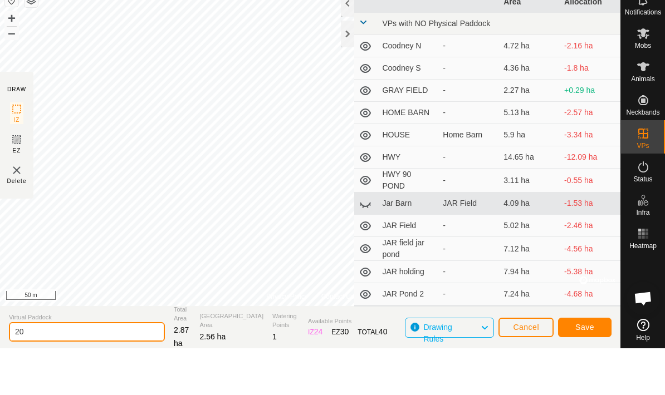
type input "2"
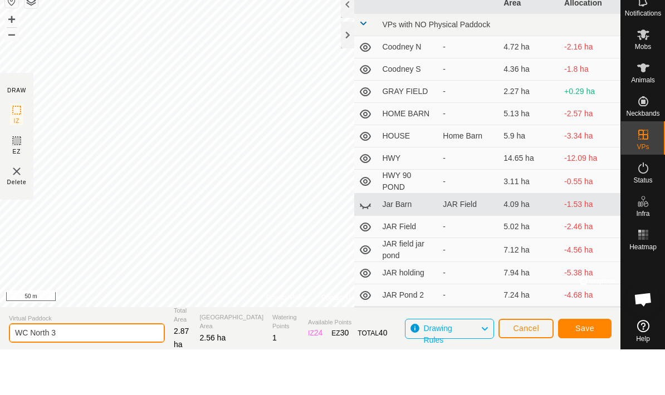
type input "WC North 3"
click at [369, 353] on section "Virtual [PERSON_NAME] North 3 Total Area 2.87 ha Grazing Area 2.56 ha Watering …" at bounding box center [310, 374] width 620 height 42
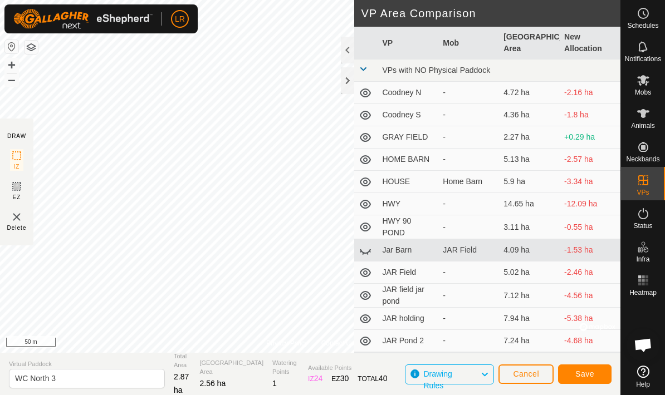
click at [594, 377] on button "Save" at bounding box center [584, 374] width 53 height 19
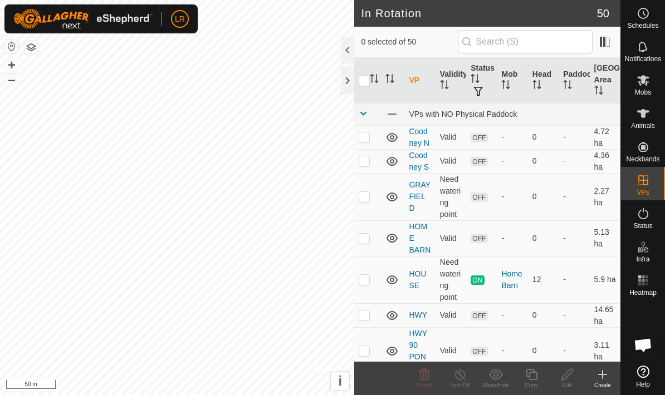
click at [612, 381] on div "Create" at bounding box center [603, 385] width 36 height 8
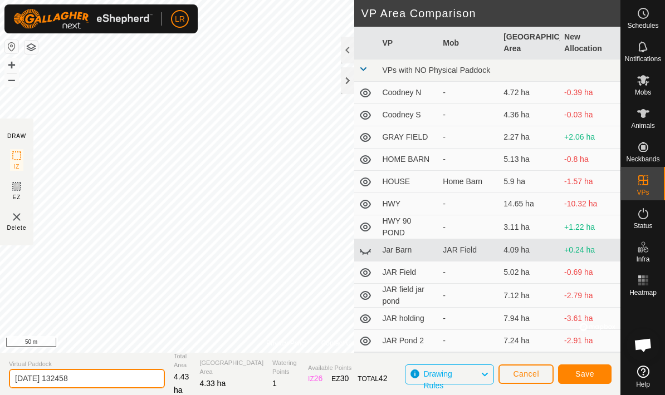
click at [79, 378] on input "[DATE] 132458" at bounding box center [87, 378] width 156 height 19
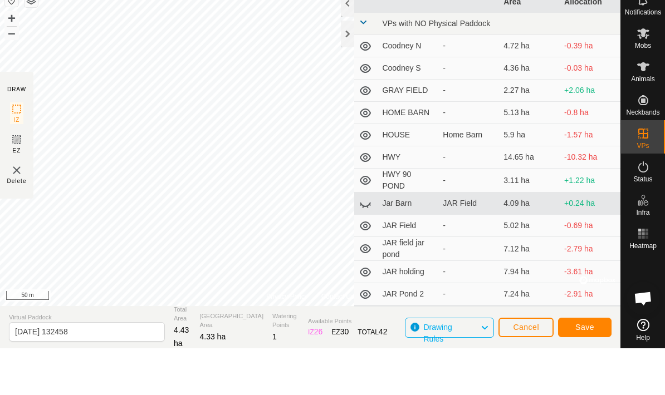
click at [135, 353] on section "Virtual Paddock [DATE] 132458 Total Area 4.43 ha Grazing Area 4.33 ha Watering …" at bounding box center [310, 374] width 620 height 42
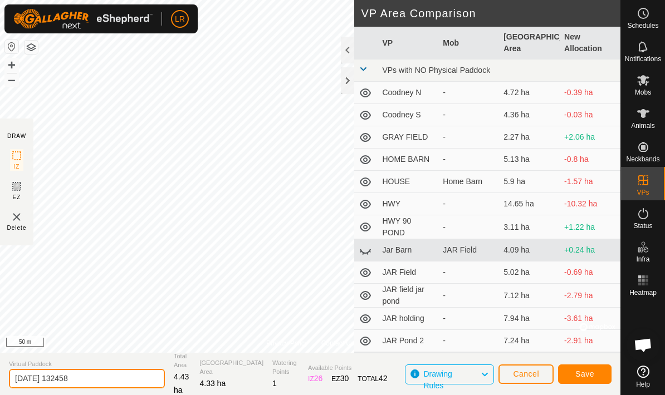
click at [113, 377] on input "[DATE] 132458" at bounding box center [87, 378] width 156 height 19
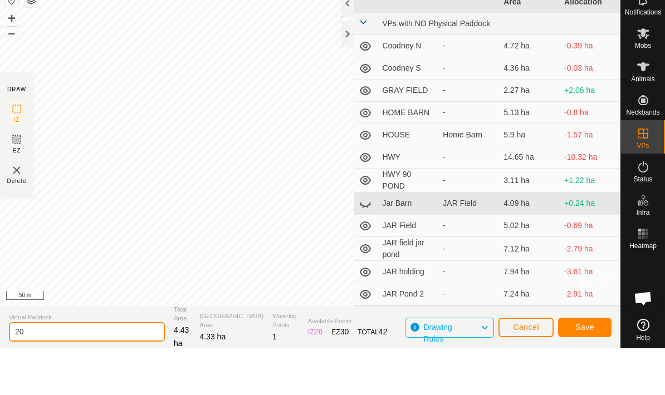
type input "2"
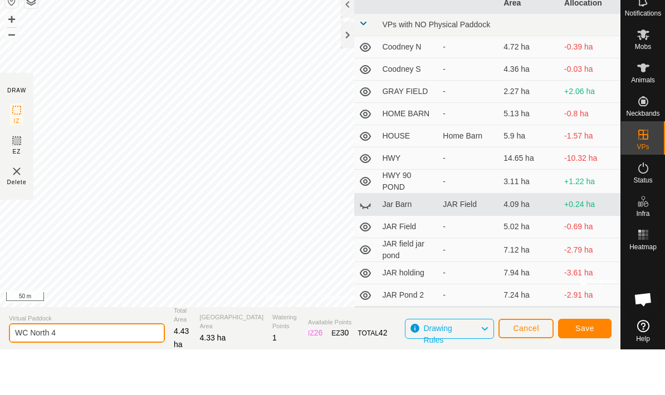
type input "WC North 4"
click at [356, 353] on section "Virtual [PERSON_NAME] North 4 Total Area 4.43 ha Grazing Area 4.33 ha Watering …" at bounding box center [310, 374] width 620 height 42
click at [355, 353] on section "Virtual [PERSON_NAME] North 4 Total Area 4.43 ha Grazing Area 4.33 ha Watering …" at bounding box center [310, 374] width 620 height 42
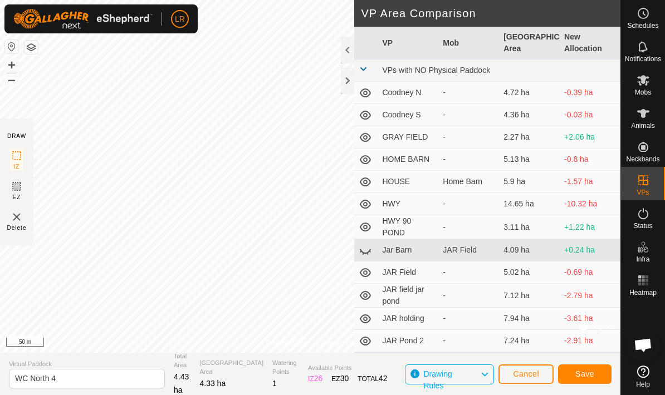
click at [601, 376] on button "Save" at bounding box center [584, 374] width 53 height 19
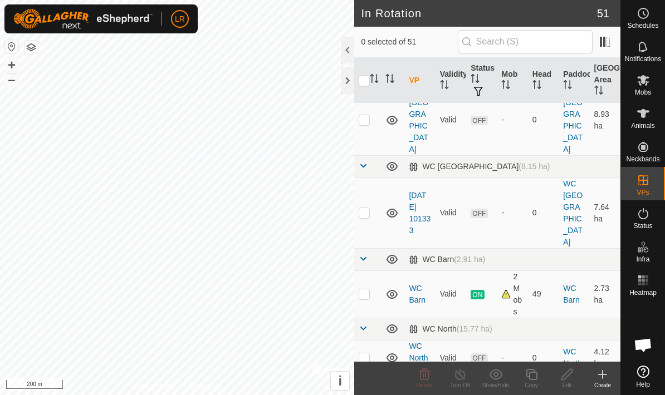
scroll to position [1502, 0]
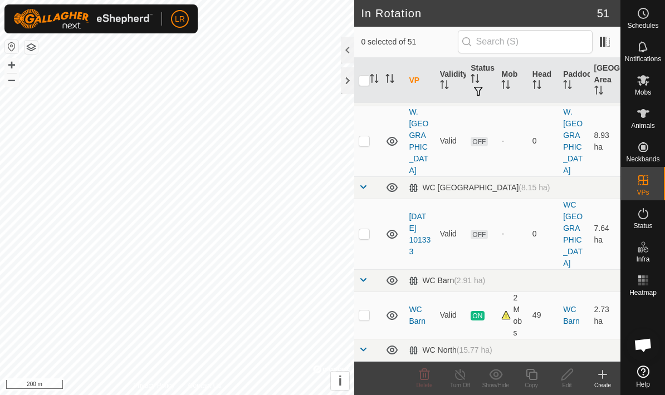
click at [366, 375] on p-checkbox at bounding box center [364, 379] width 11 height 9
checkbox input "false"
checkbox input "true"
checkbox input "false"
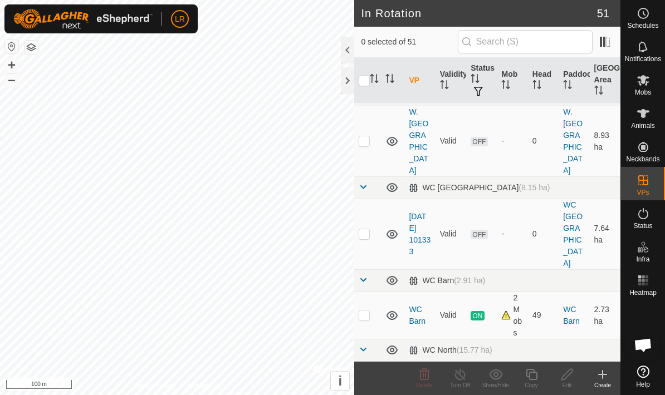
checkbox input "true"
click at [570, 379] on icon at bounding box center [567, 374] width 14 height 13
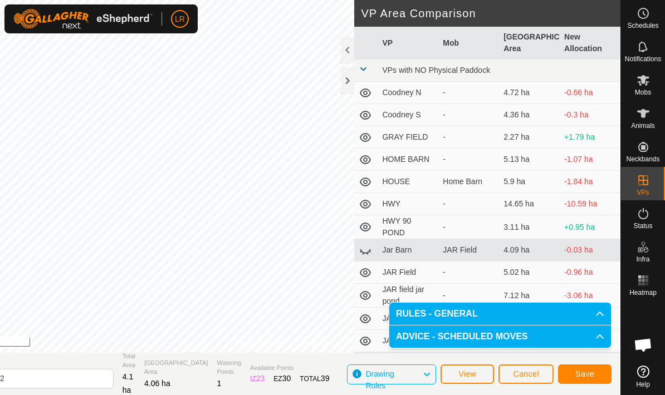
click at [597, 378] on button "Save" at bounding box center [584, 374] width 53 height 19
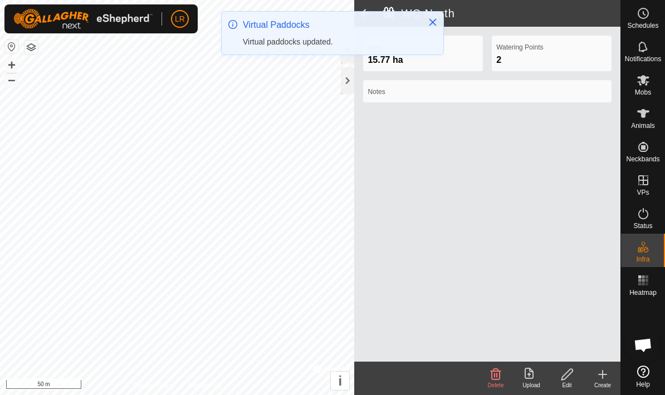
click at [364, 8] on span at bounding box center [365, 13] width 22 height 27
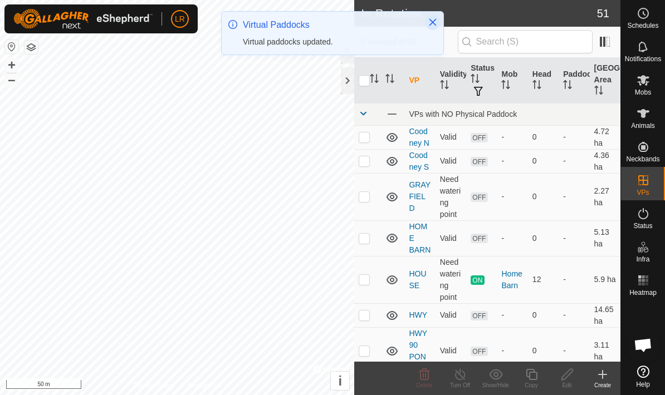
click at [431, 19] on icon "Close" at bounding box center [432, 22] width 9 height 9
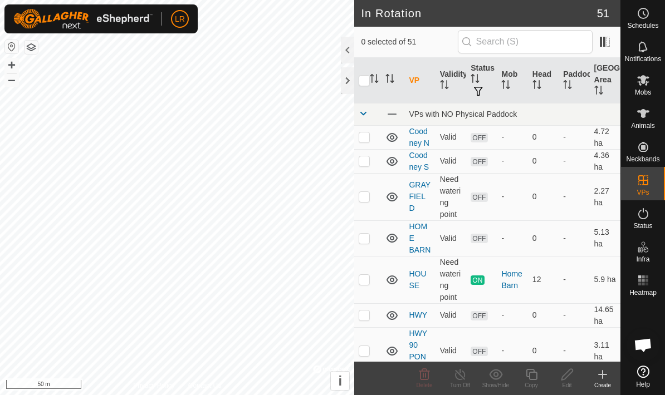
checkbox input "true"
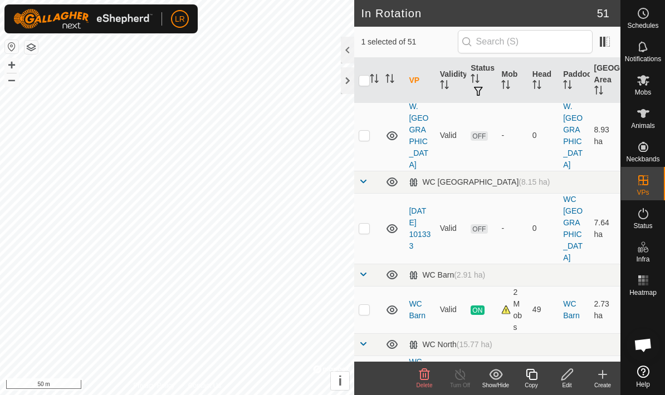
scroll to position [1509, 0]
click at [569, 376] on icon at bounding box center [567, 374] width 14 height 13
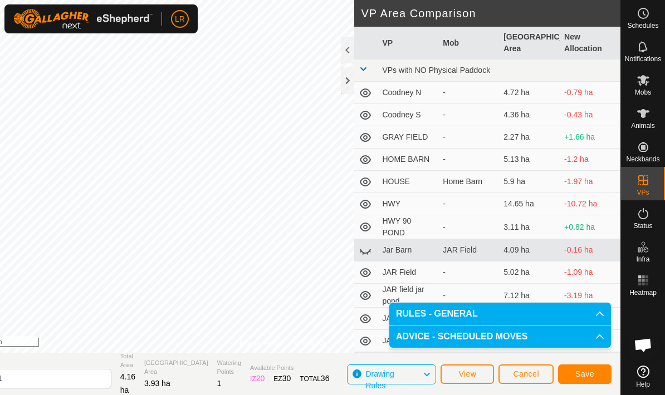
click at [600, 373] on button "Save" at bounding box center [584, 374] width 53 height 19
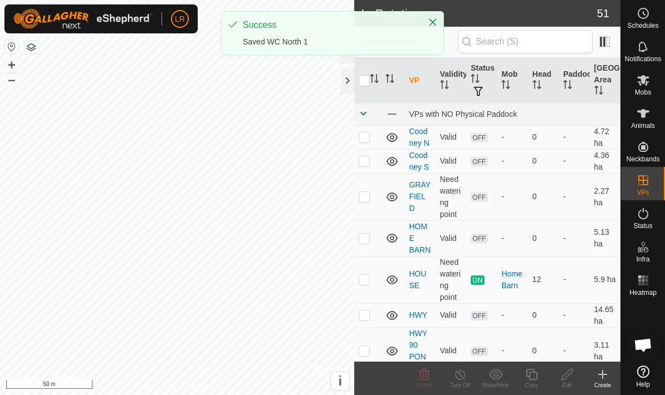
checkbox input "true"
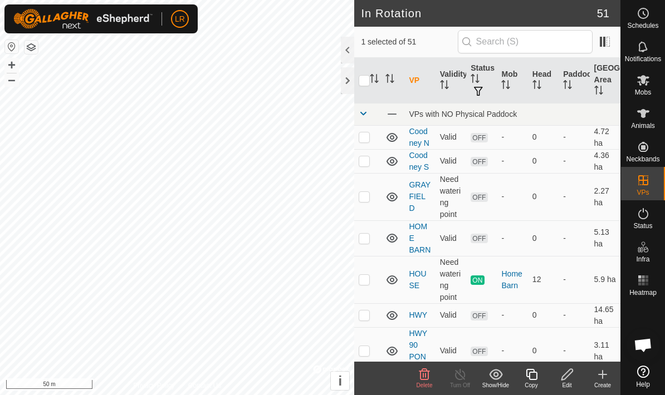
click at [572, 382] on div "Edit" at bounding box center [567, 385] width 36 height 8
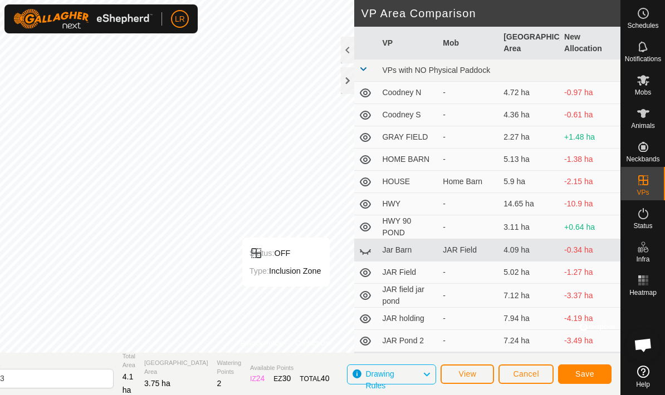
click at [586, 379] on button "Save" at bounding box center [584, 374] width 53 height 19
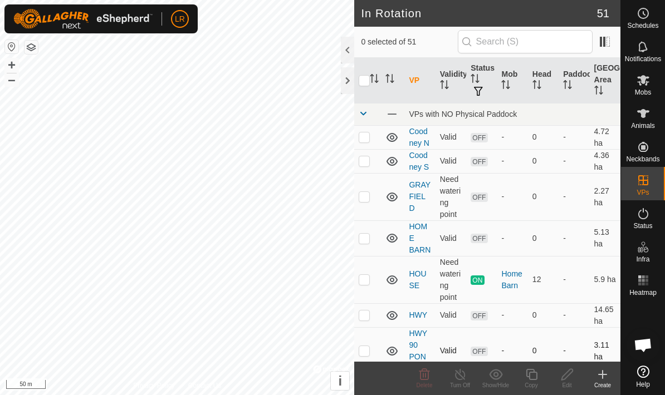
checkbox input "true"
click at [571, 382] on div "Edit" at bounding box center [567, 385] width 36 height 8
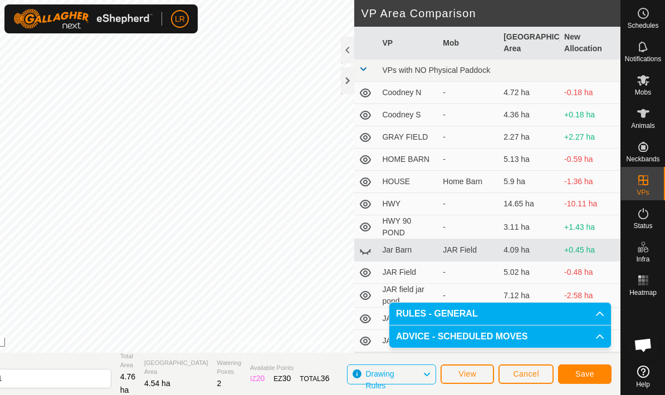
click at [524, 379] on span "Cancel" at bounding box center [526, 374] width 26 height 9
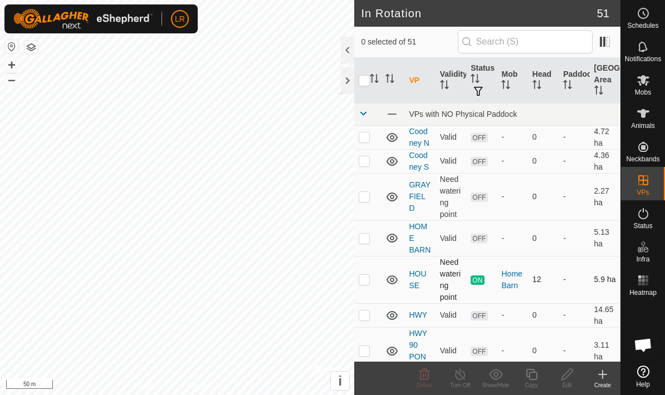
checkbox input "true"
click at [565, 382] on div "Edit" at bounding box center [567, 385] width 36 height 8
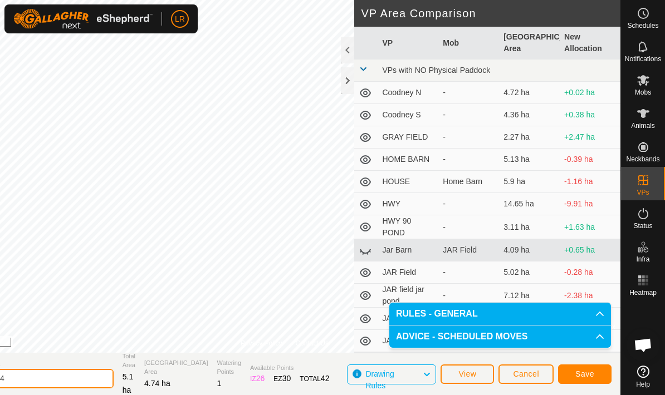
click at [82, 386] on input "WC North 4" at bounding box center [36, 378] width 156 height 19
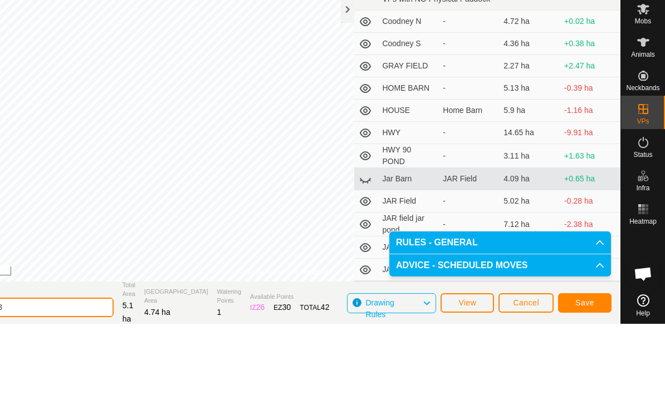
type input "WC North3"
click at [587, 370] on span "Save" at bounding box center [584, 374] width 19 height 9
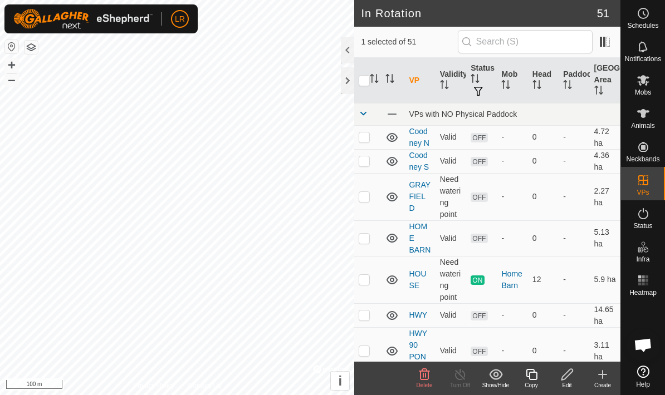
click at [425, 375] on icon at bounding box center [424, 374] width 11 height 11
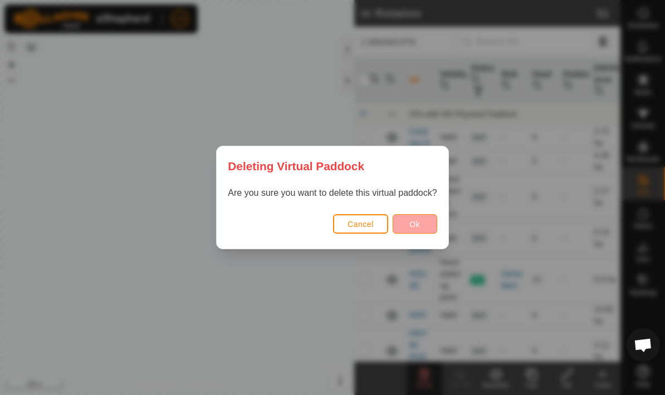
click at [419, 228] on span "Ok" at bounding box center [414, 224] width 11 height 9
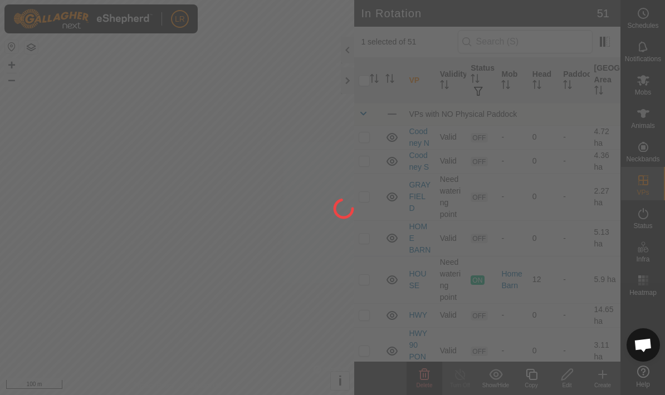
checkbox input "false"
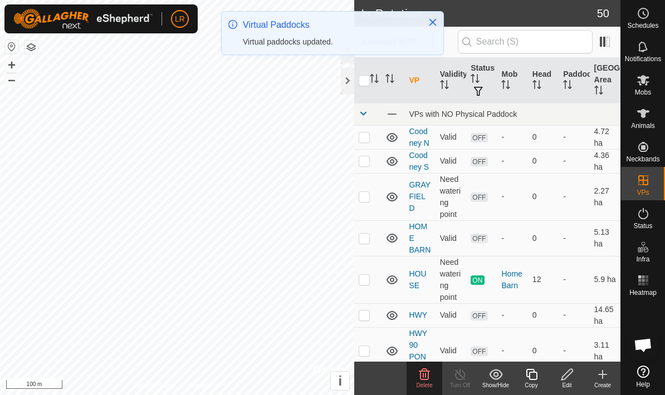
checkbox input "true"
click at [572, 379] on icon at bounding box center [567, 374] width 14 height 13
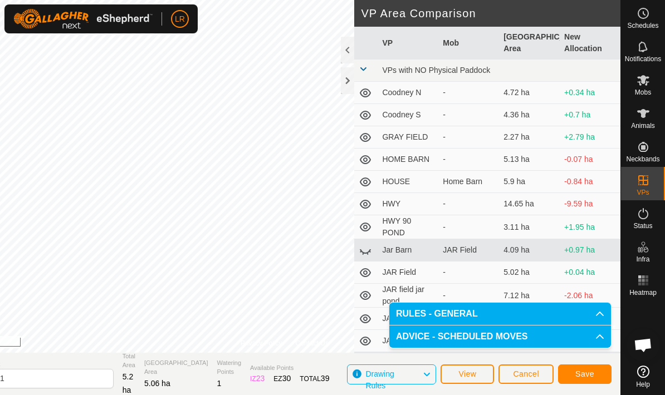
click at [568, 375] on button "Save" at bounding box center [584, 374] width 53 height 19
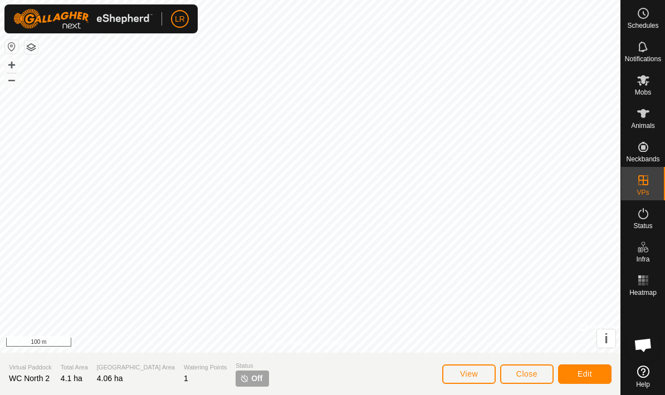
click at [597, 377] on button "Edit" at bounding box center [584, 374] width 53 height 19
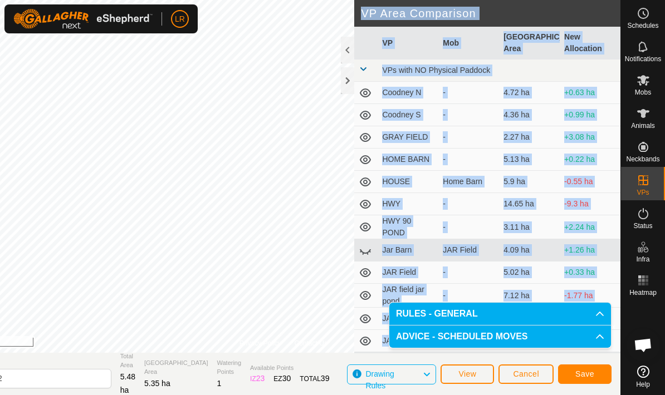
click at [581, 376] on span "Save" at bounding box center [584, 374] width 19 height 9
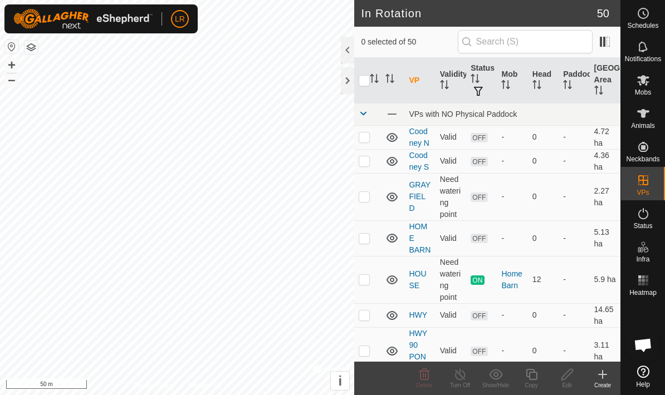
checkbox input "true"
click at [564, 382] on div "Edit" at bounding box center [567, 385] width 36 height 8
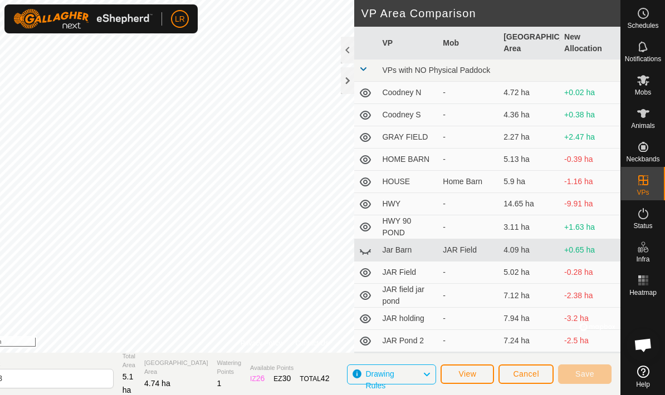
click at [528, 374] on span "Cancel" at bounding box center [526, 374] width 26 height 9
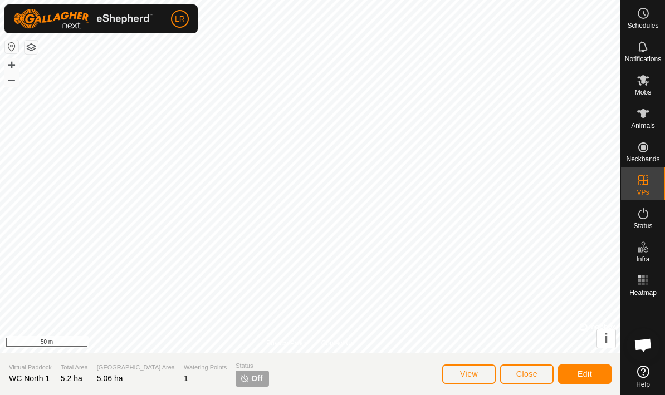
click at [576, 381] on button "Edit" at bounding box center [584, 374] width 53 height 19
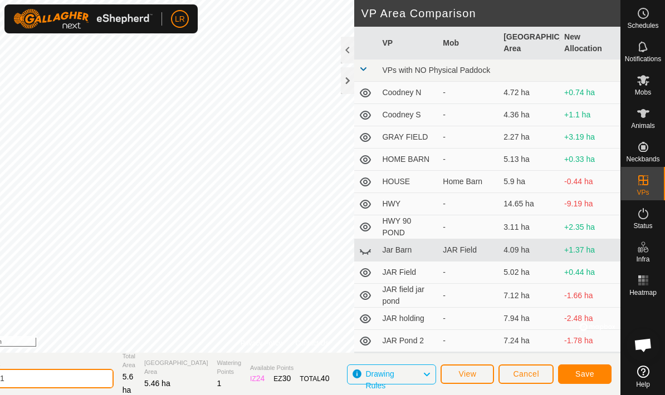
click at [89, 375] on input "WC North 1" at bounding box center [36, 378] width 156 height 19
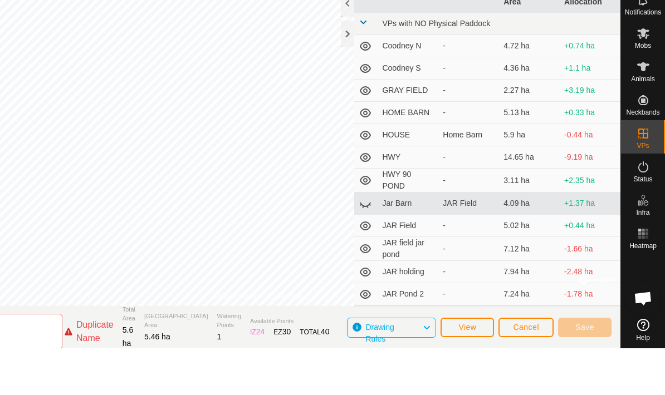
click at [242, 359] on span "Watering Points" at bounding box center [229, 368] width 24 height 18
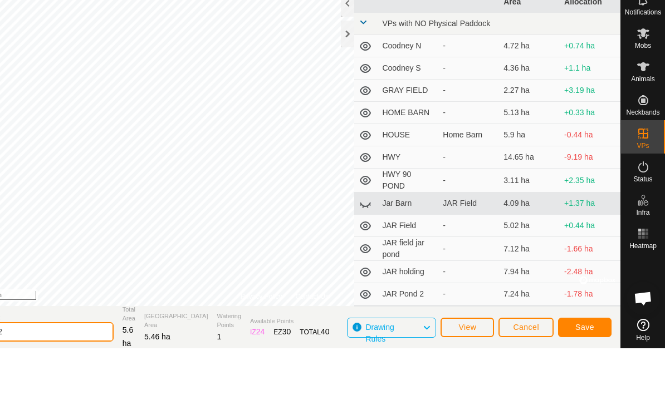
type input "WC North2"
click at [326, 353] on section "Virtual [PERSON_NAME] North2 Total Area 5.6 ha Grazing Area 5.46 ha Watering Po…" at bounding box center [284, 374] width 671 height 42
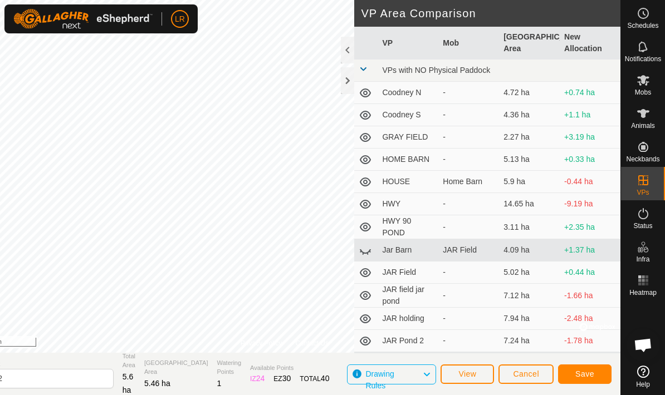
click at [577, 379] on button "Save" at bounding box center [584, 374] width 53 height 19
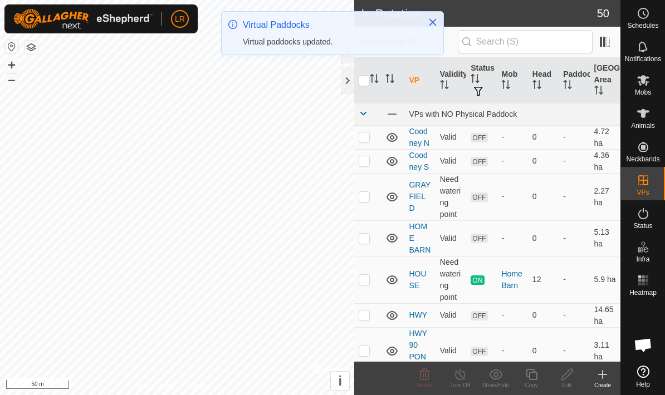
checkbox input "true"
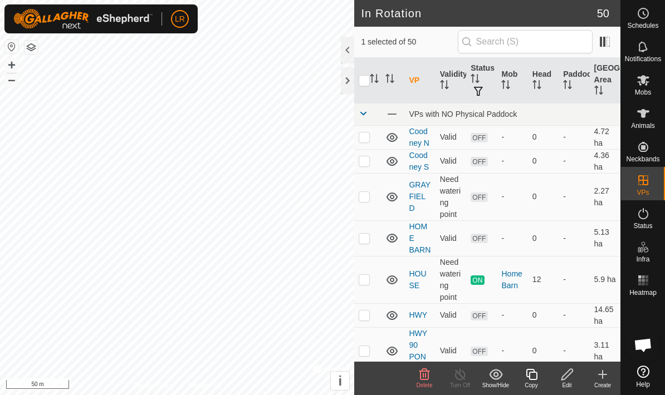
click at [572, 384] on div "Edit" at bounding box center [567, 385] width 36 height 8
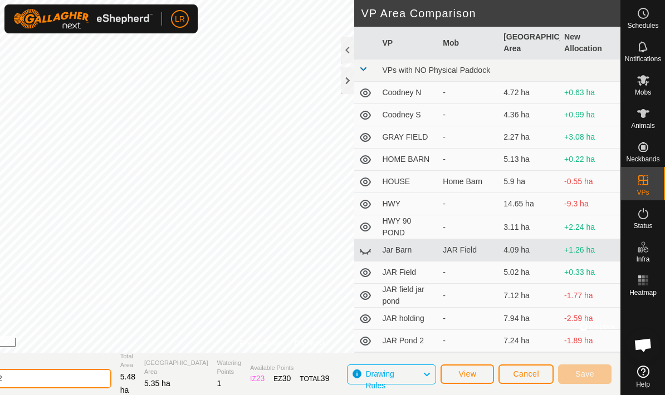
click at [97, 381] on input "WC North 2" at bounding box center [33, 378] width 156 height 19
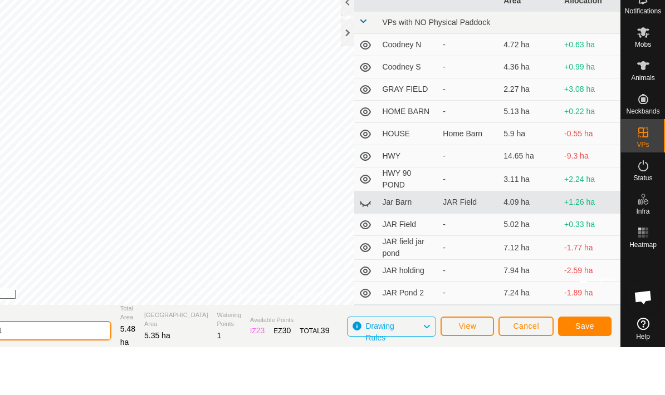
type input "WC North 1"
click at [251, 353] on section "Virtual [PERSON_NAME] North 1 Total Area 5.48 ha Grazing Area 5.35 ha Watering …" at bounding box center [284, 374] width 674 height 42
click at [261, 364] on span "Available Points" at bounding box center [289, 368] width 79 height 9
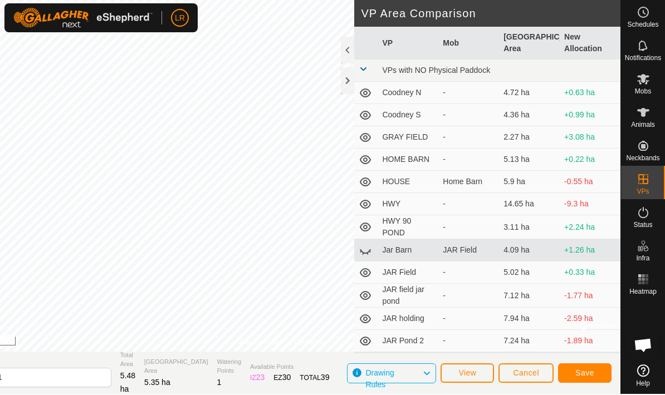
click at [582, 377] on span "Save" at bounding box center [584, 373] width 19 height 9
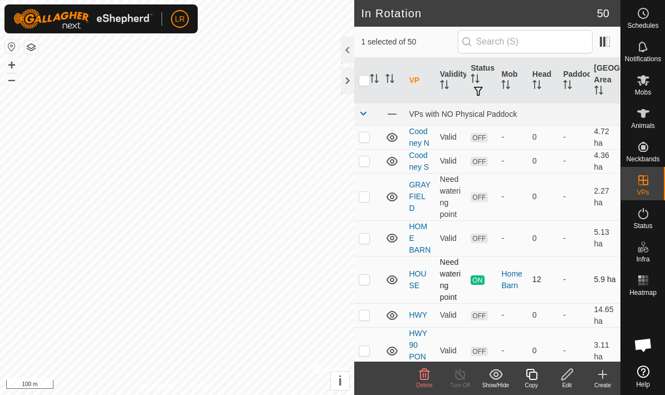
checkbox input "true"
click at [568, 376] on icon at bounding box center [566, 374] width 11 height 11
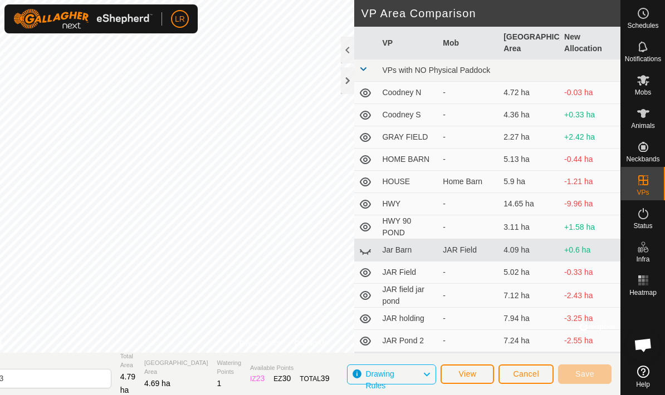
click at [534, 378] on span "Cancel" at bounding box center [526, 374] width 26 height 9
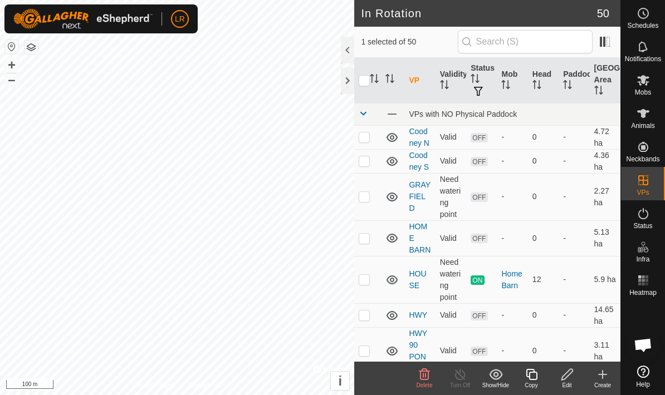
click at [567, 384] on div "Edit" at bounding box center [567, 385] width 36 height 8
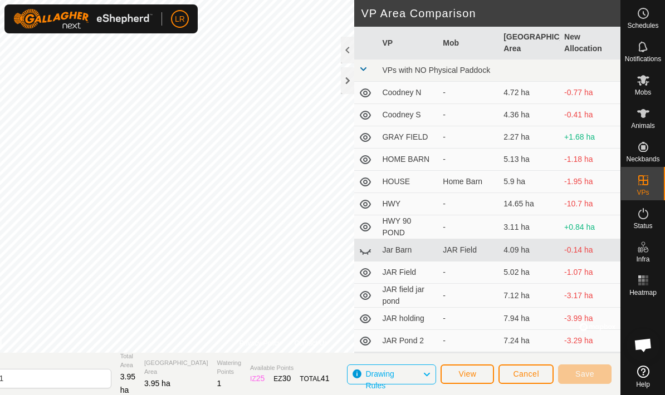
click at [537, 378] on span "Cancel" at bounding box center [526, 374] width 26 height 9
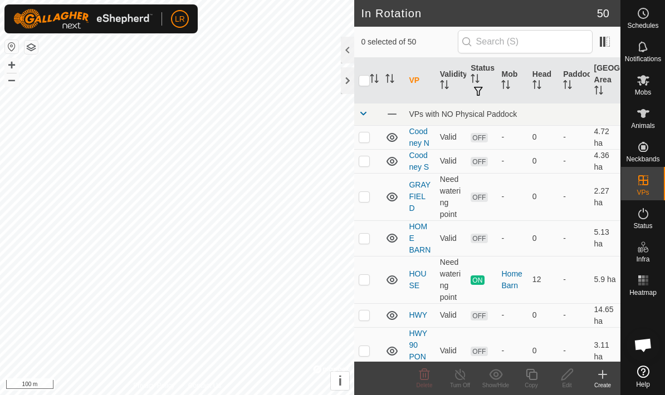
checkbox input "true"
click at [563, 386] on div "Edit" at bounding box center [567, 385] width 36 height 8
